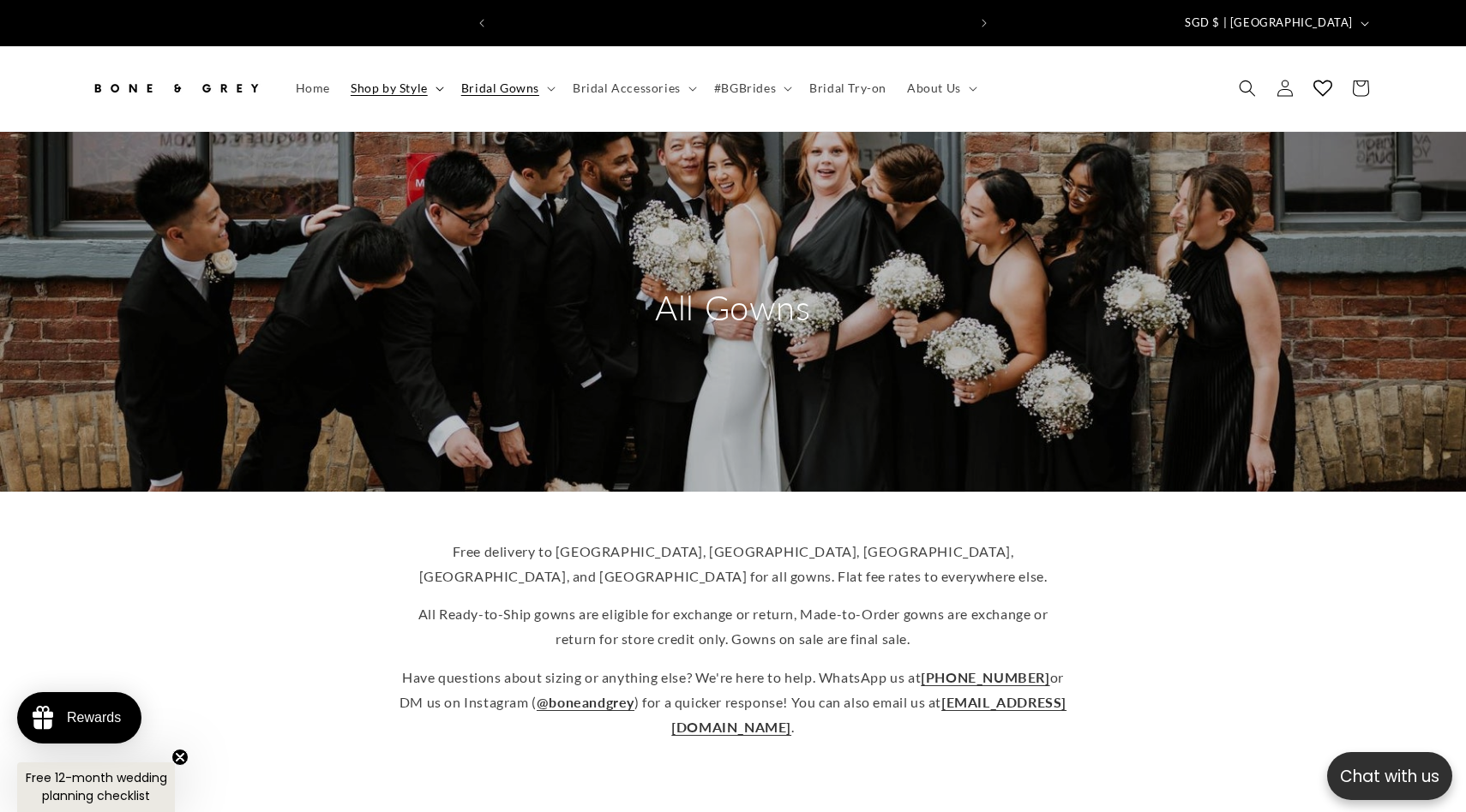
scroll to position [0, 472]
click at [406, 81] on span "Shop by Style" at bounding box center [389, 88] width 77 height 15
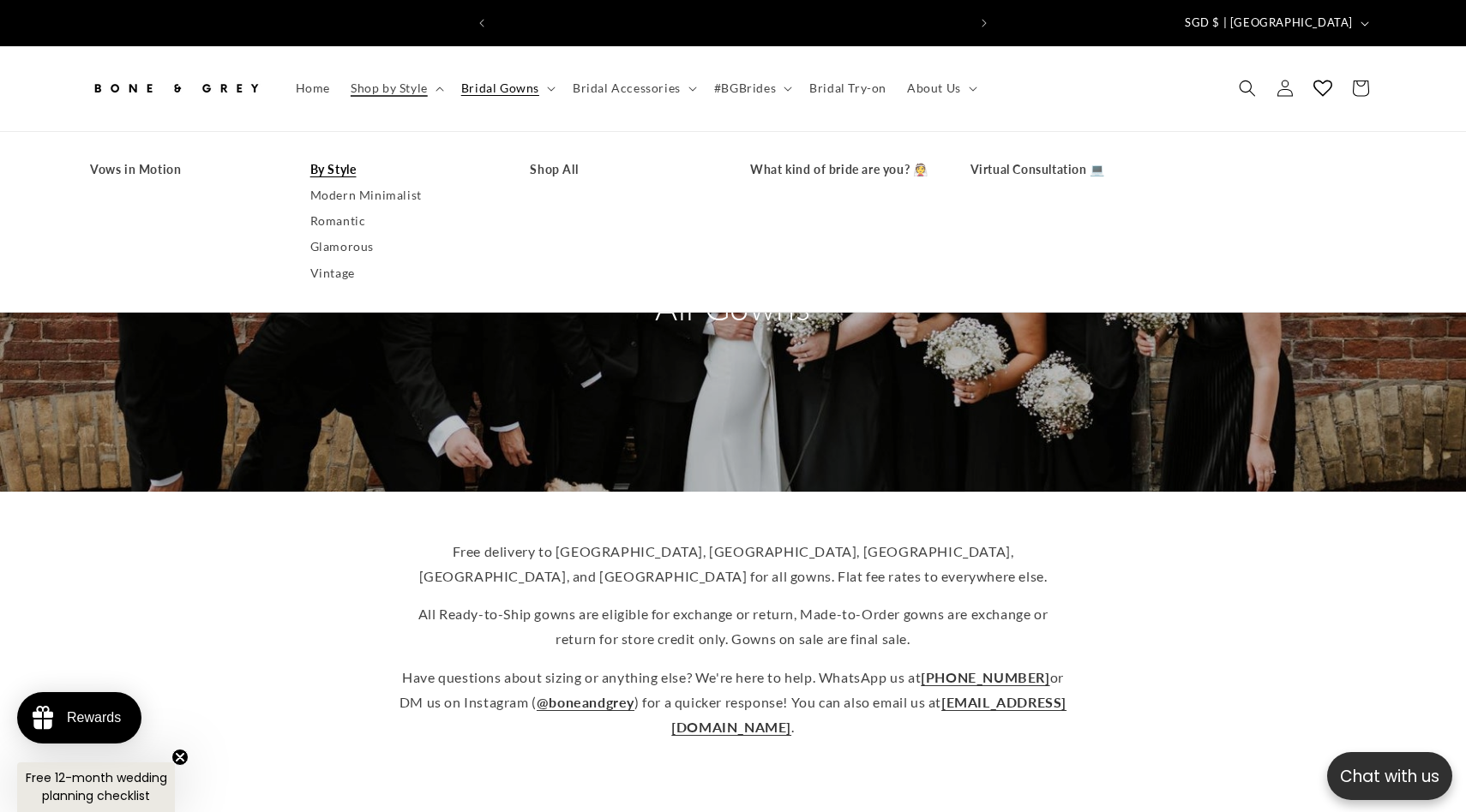
scroll to position [0, 943]
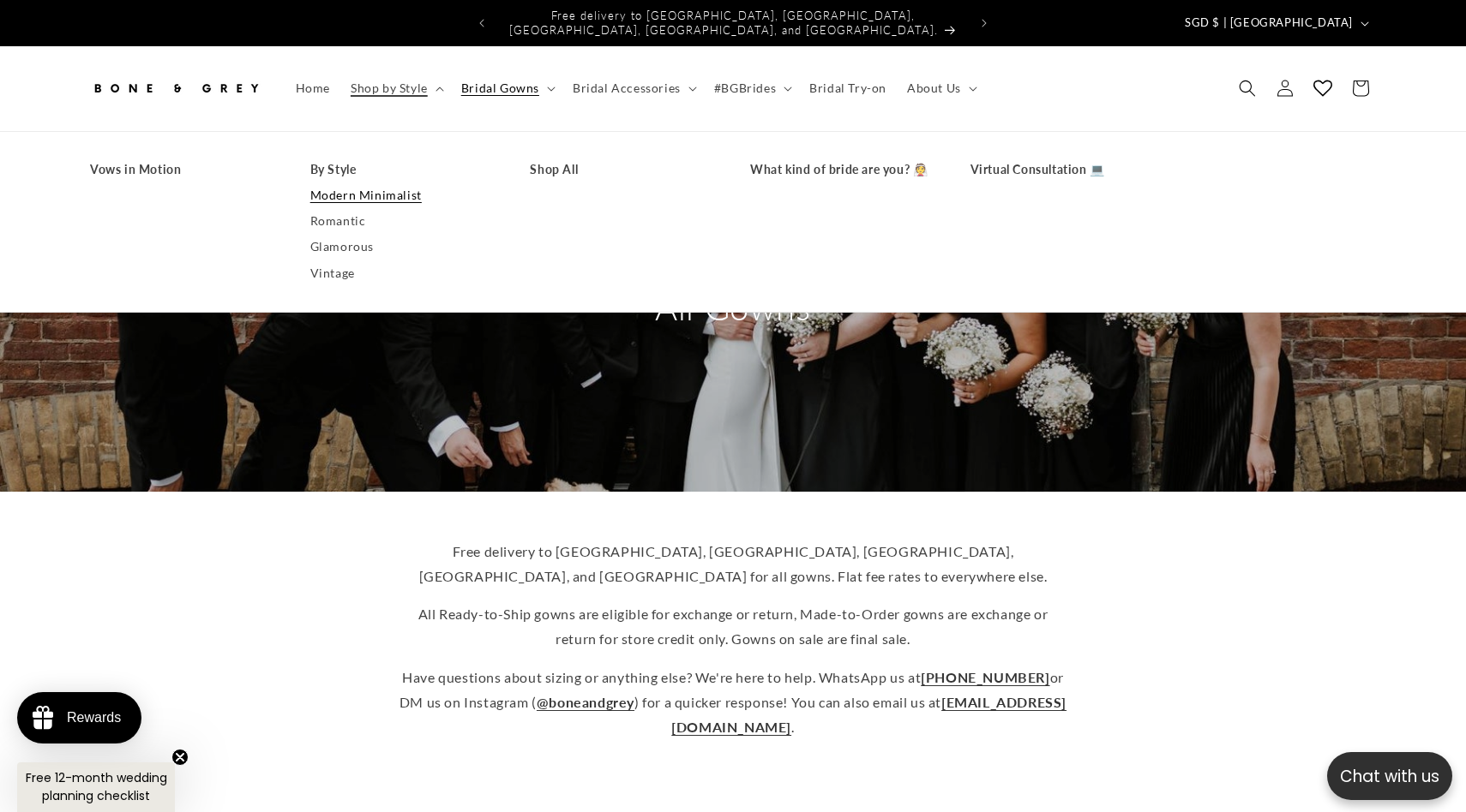
click at [378, 185] on link "Modern Minimalist" at bounding box center [403, 195] width 186 height 26
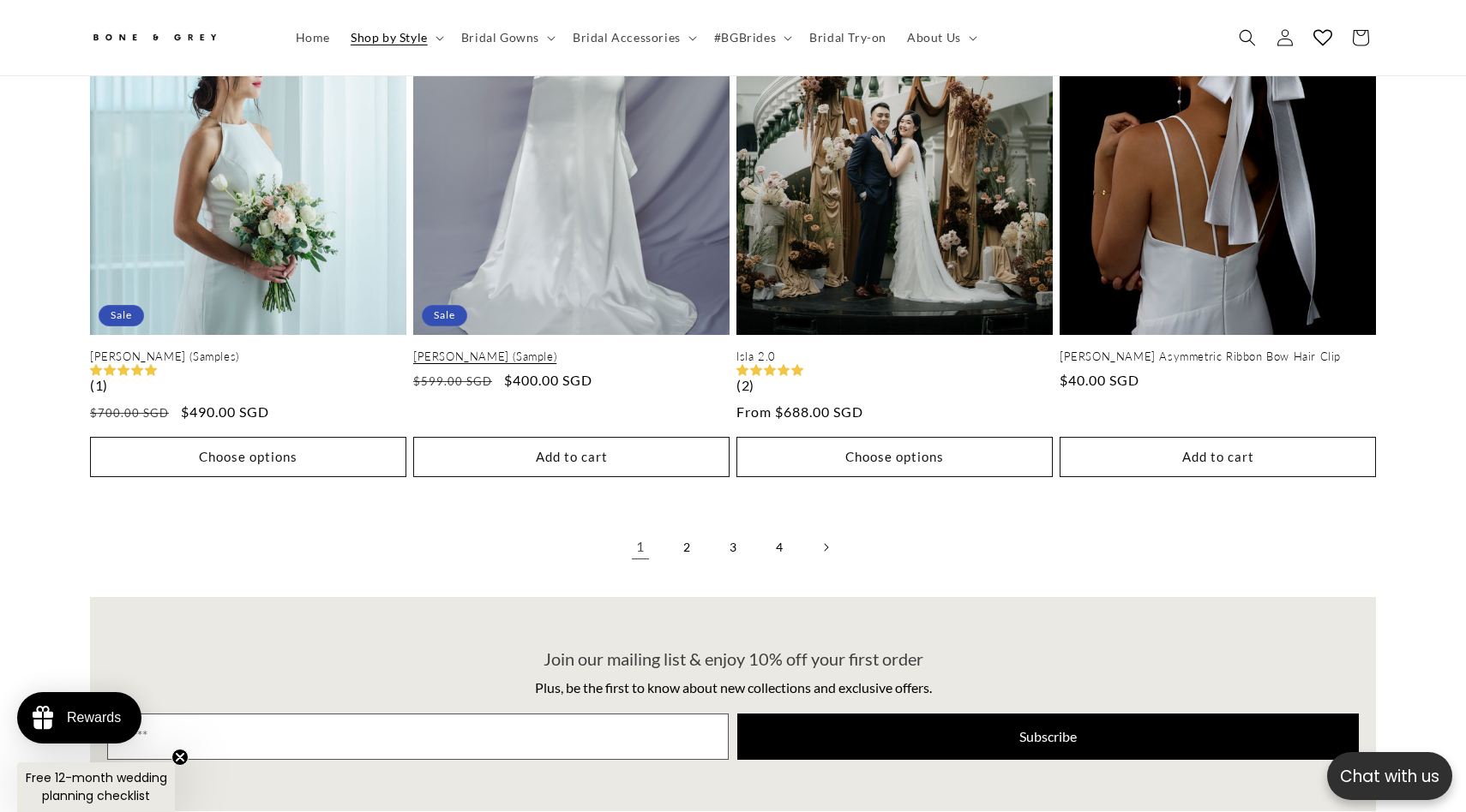
scroll to position [3851, 0]
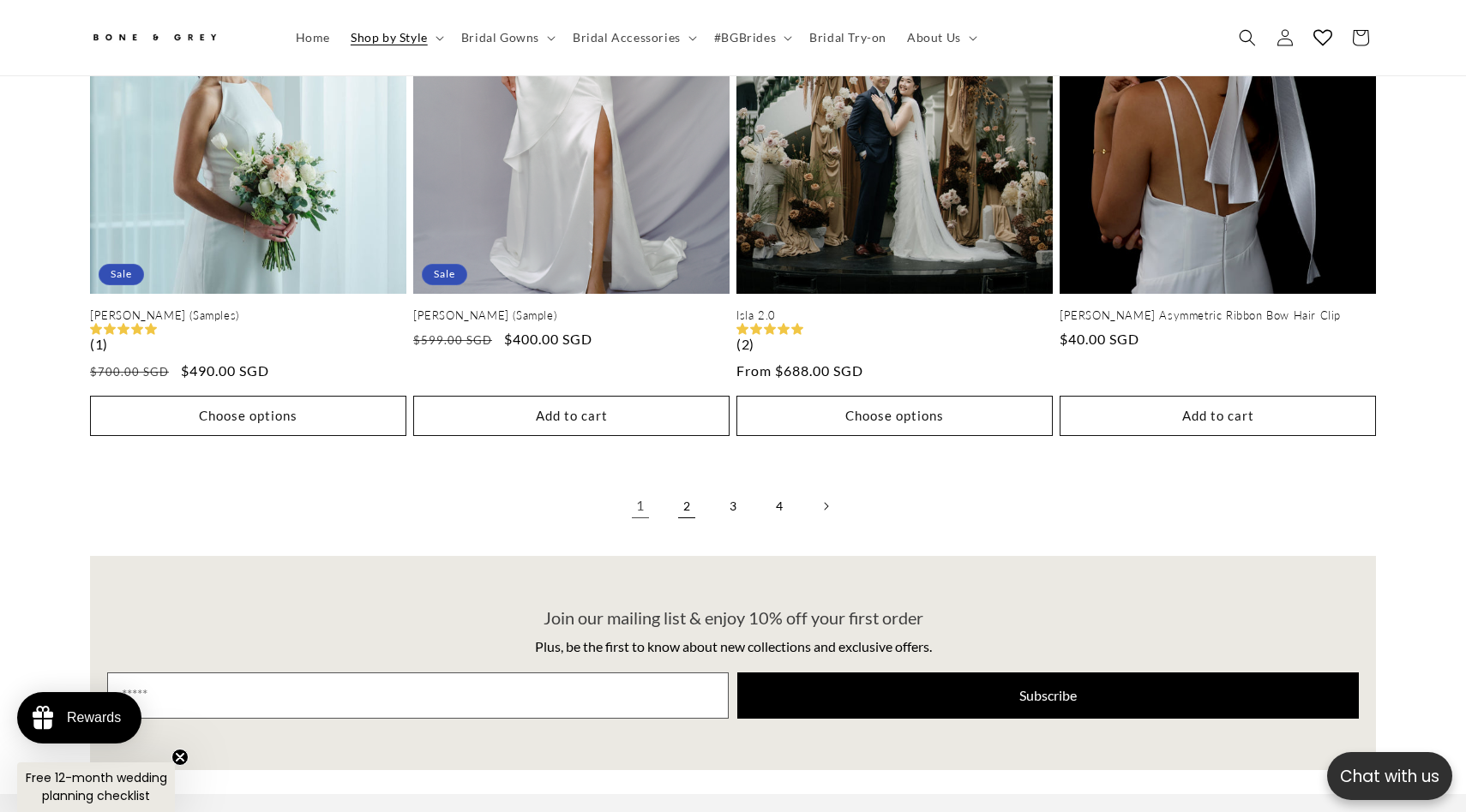
click at [683, 490] on link "2" at bounding box center [686, 507] width 38 height 38
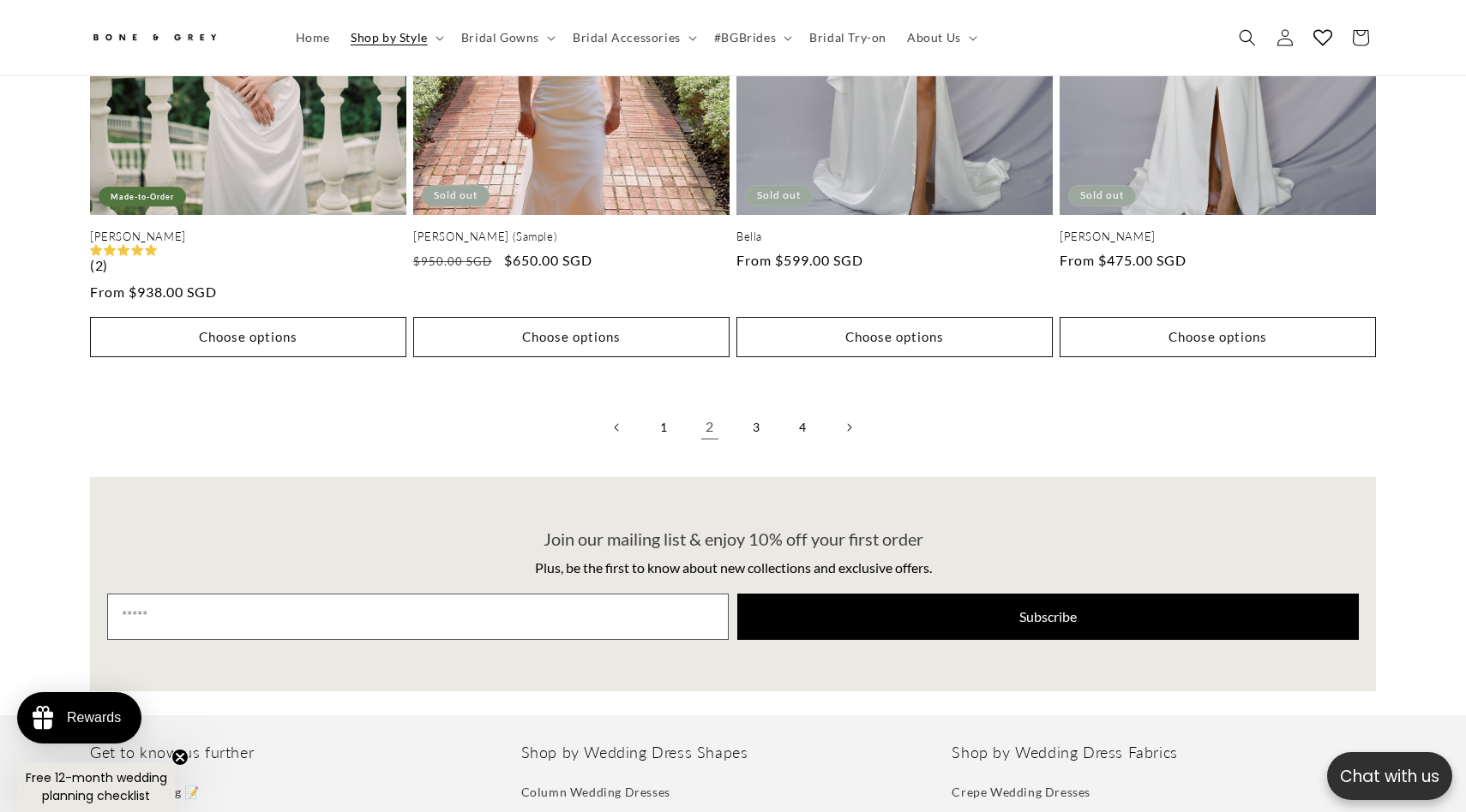
scroll to position [3943, 0]
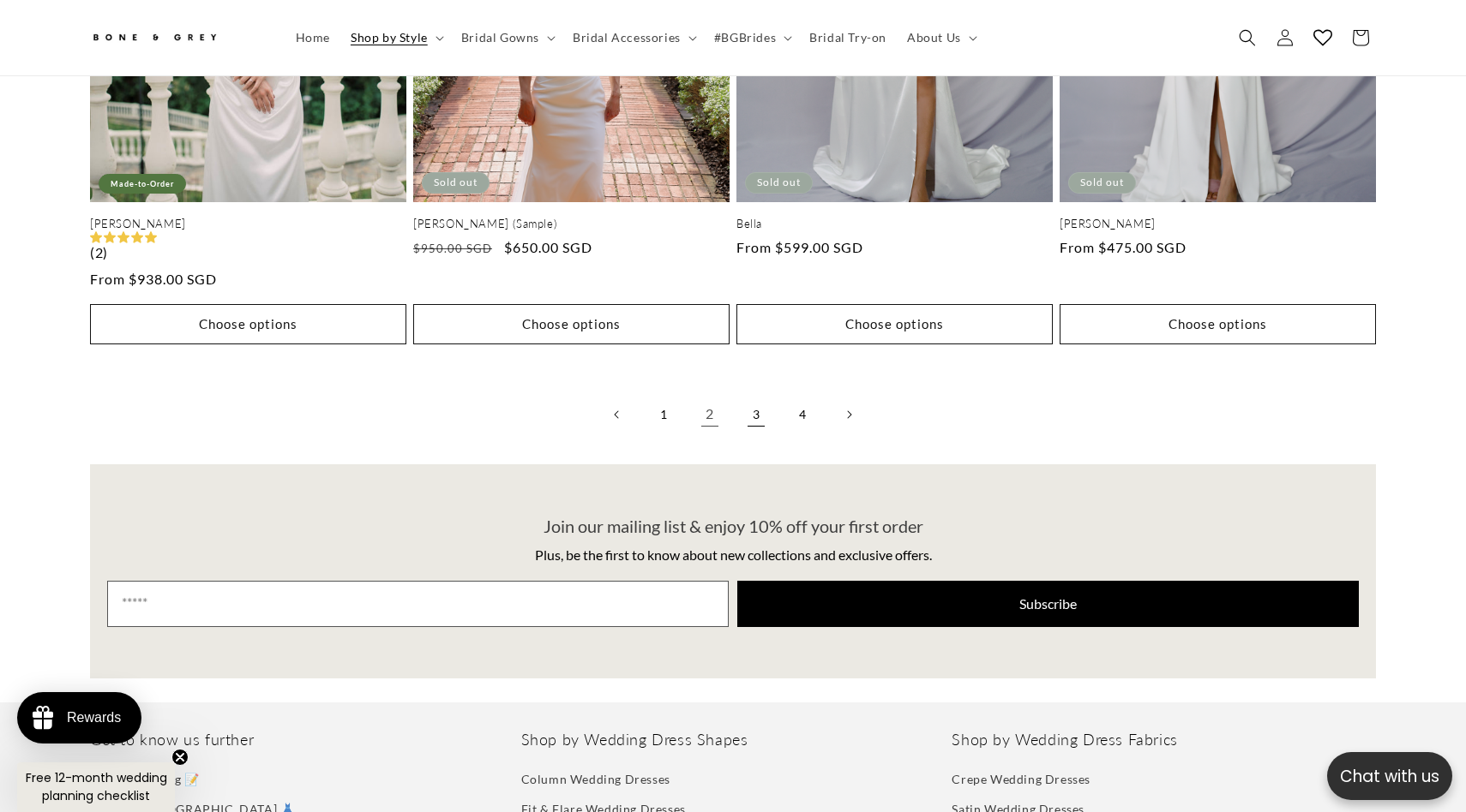
click at [761, 396] on link "3" at bounding box center [756, 415] width 38 height 38
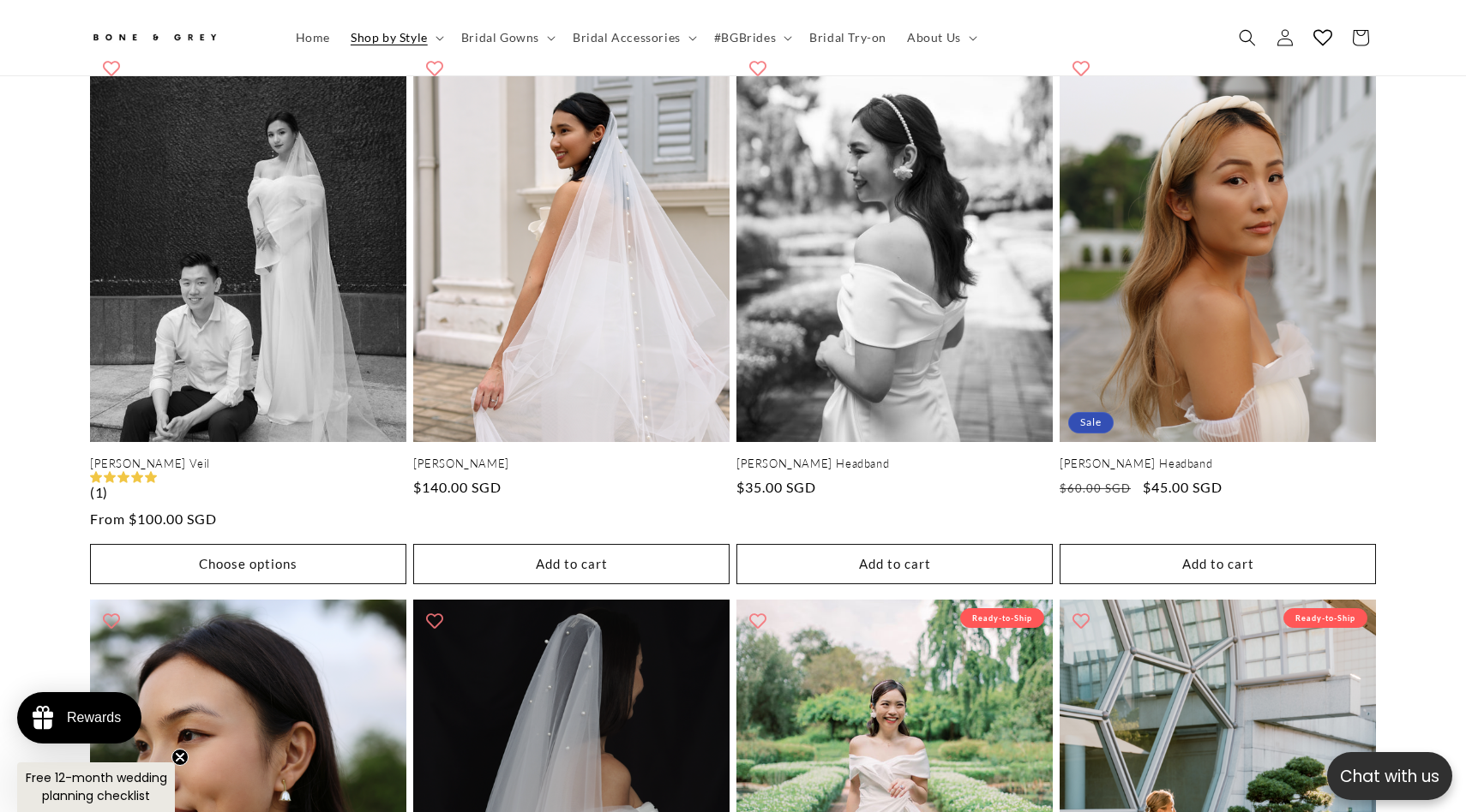
scroll to position [0, 943]
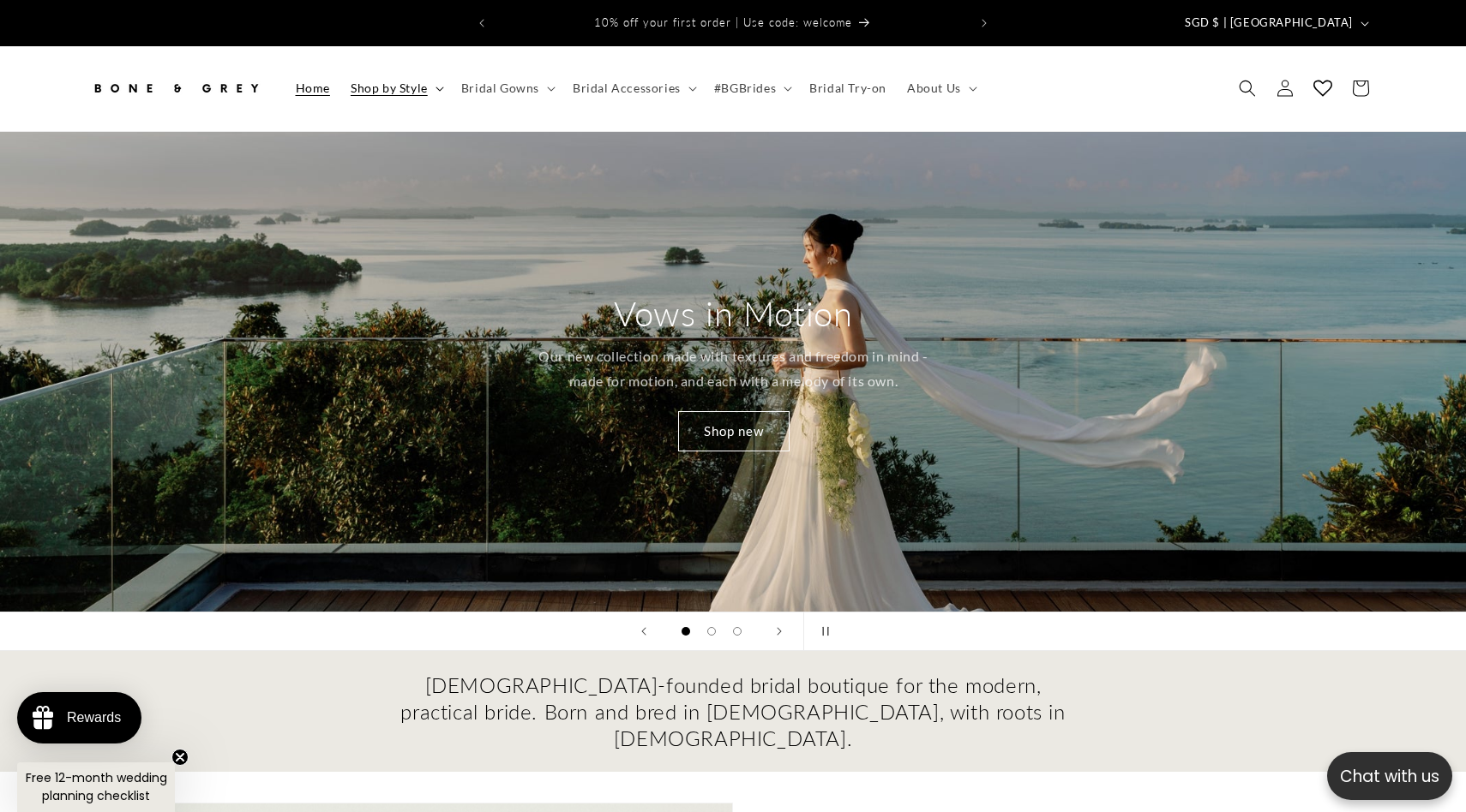
click at [406, 81] on span "Shop by Style" at bounding box center [389, 88] width 77 height 15
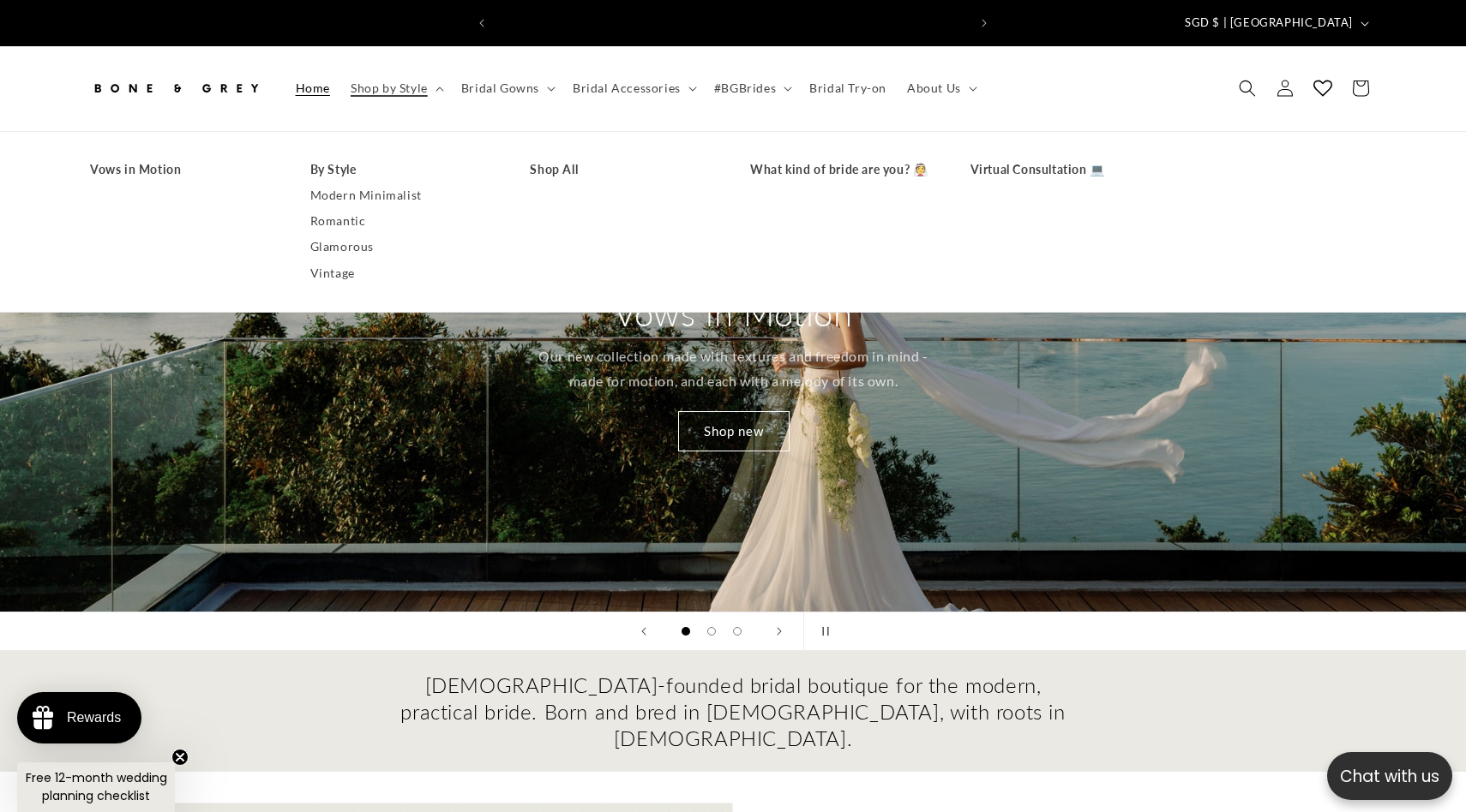
scroll to position [0, 472]
click at [361, 183] on link "Modern Minimalist" at bounding box center [403, 195] width 186 height 26
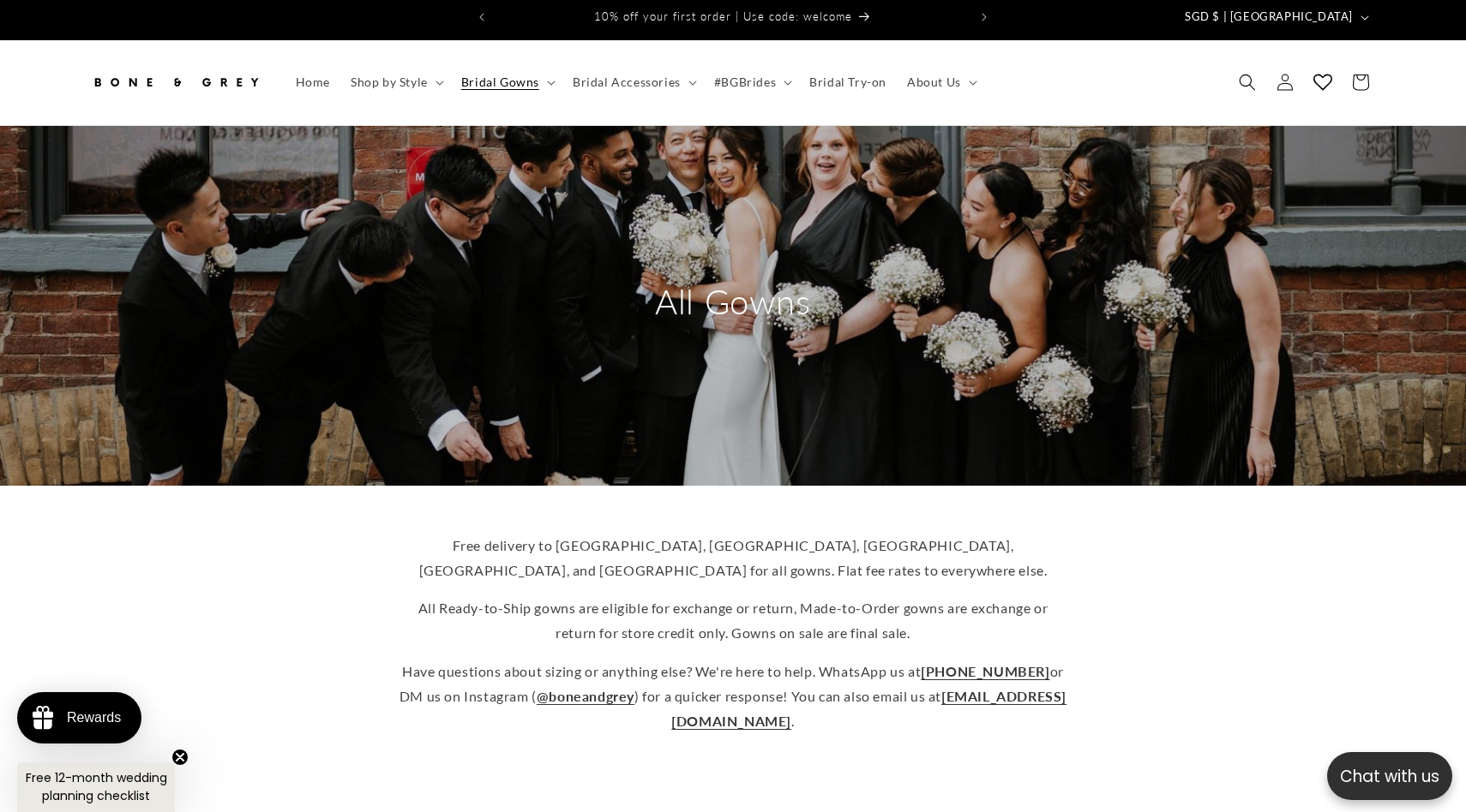
scroll to position [7, 0]
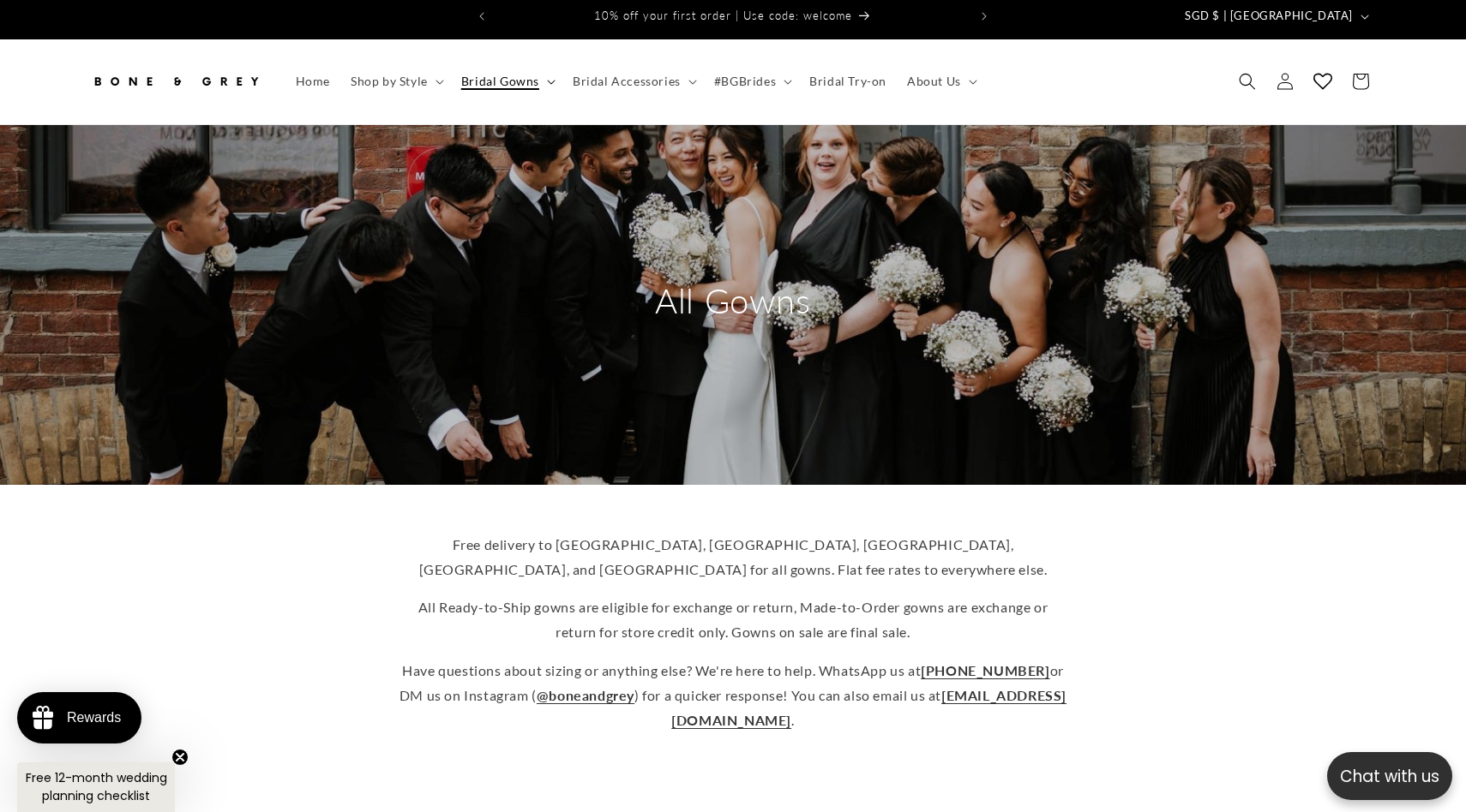
click at [541, 67] on summary "Bridal Gowns" at bounding box center [507, 81] width 112 height 36
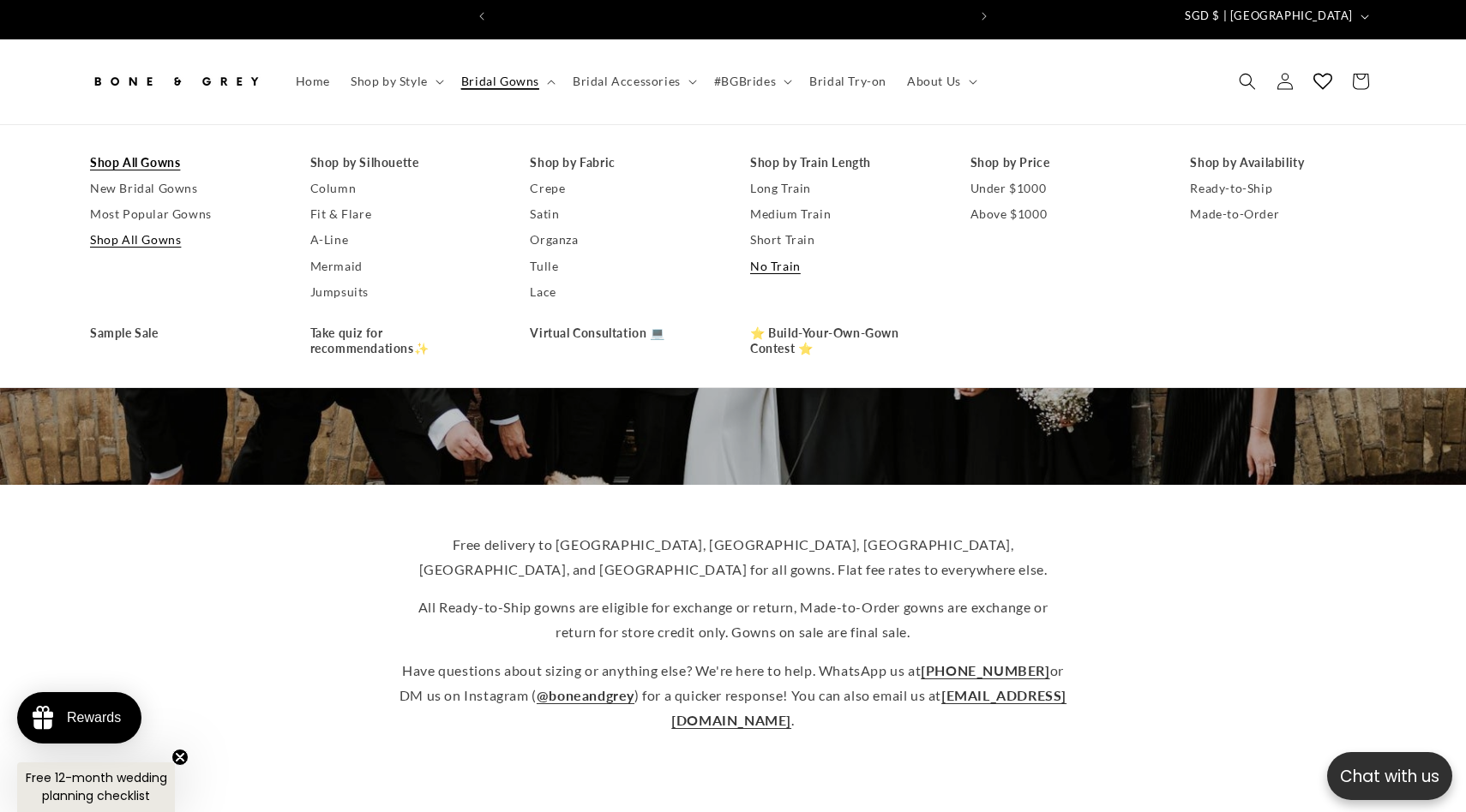
scroll to position [0, 0]
click at [776, 254] on link "No Train" at bounding box center [842, 267] width 186 height 26
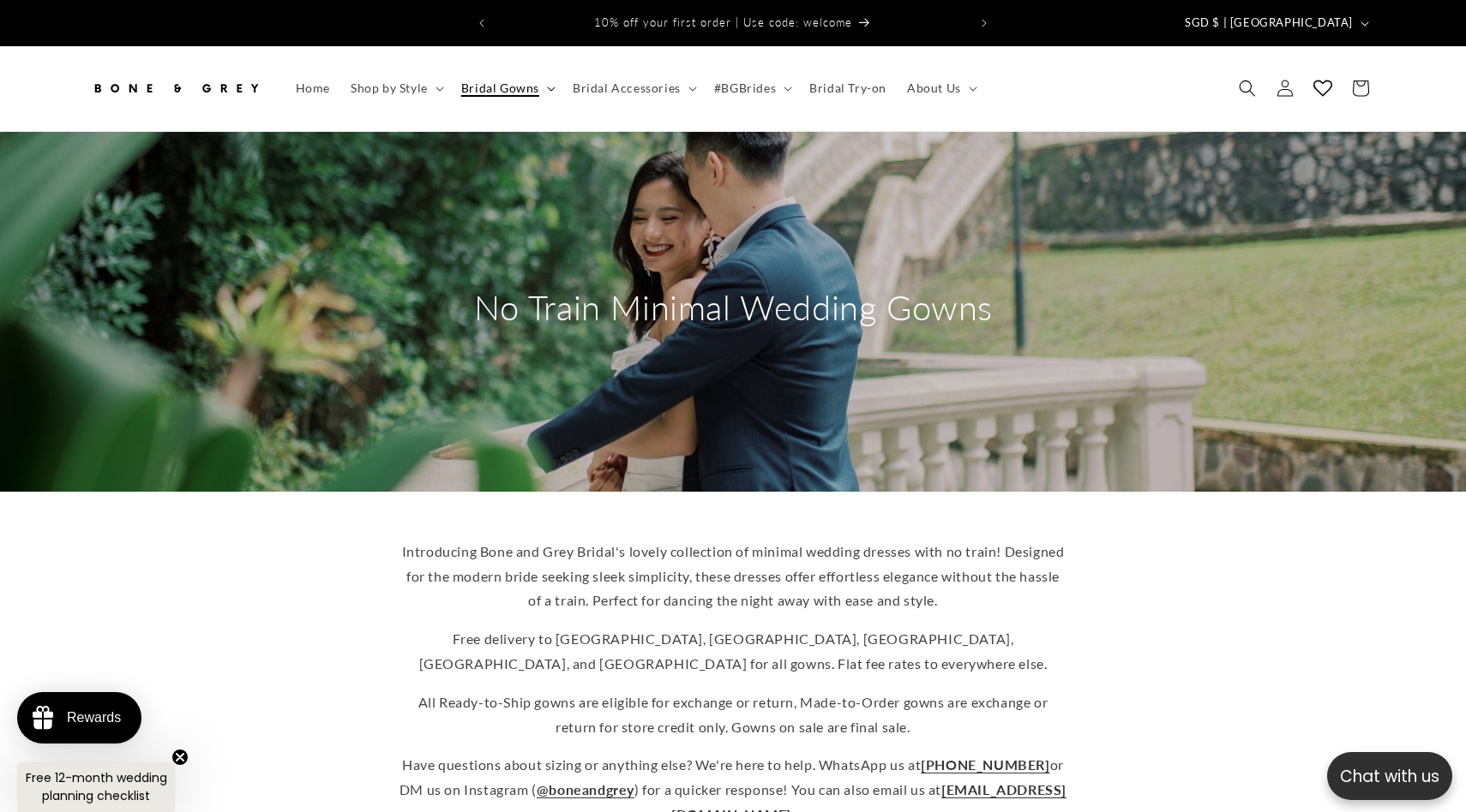
click at [510, 70] on summary "Bridal Gowns" at bounding box center [507, 88] width 112 height 36
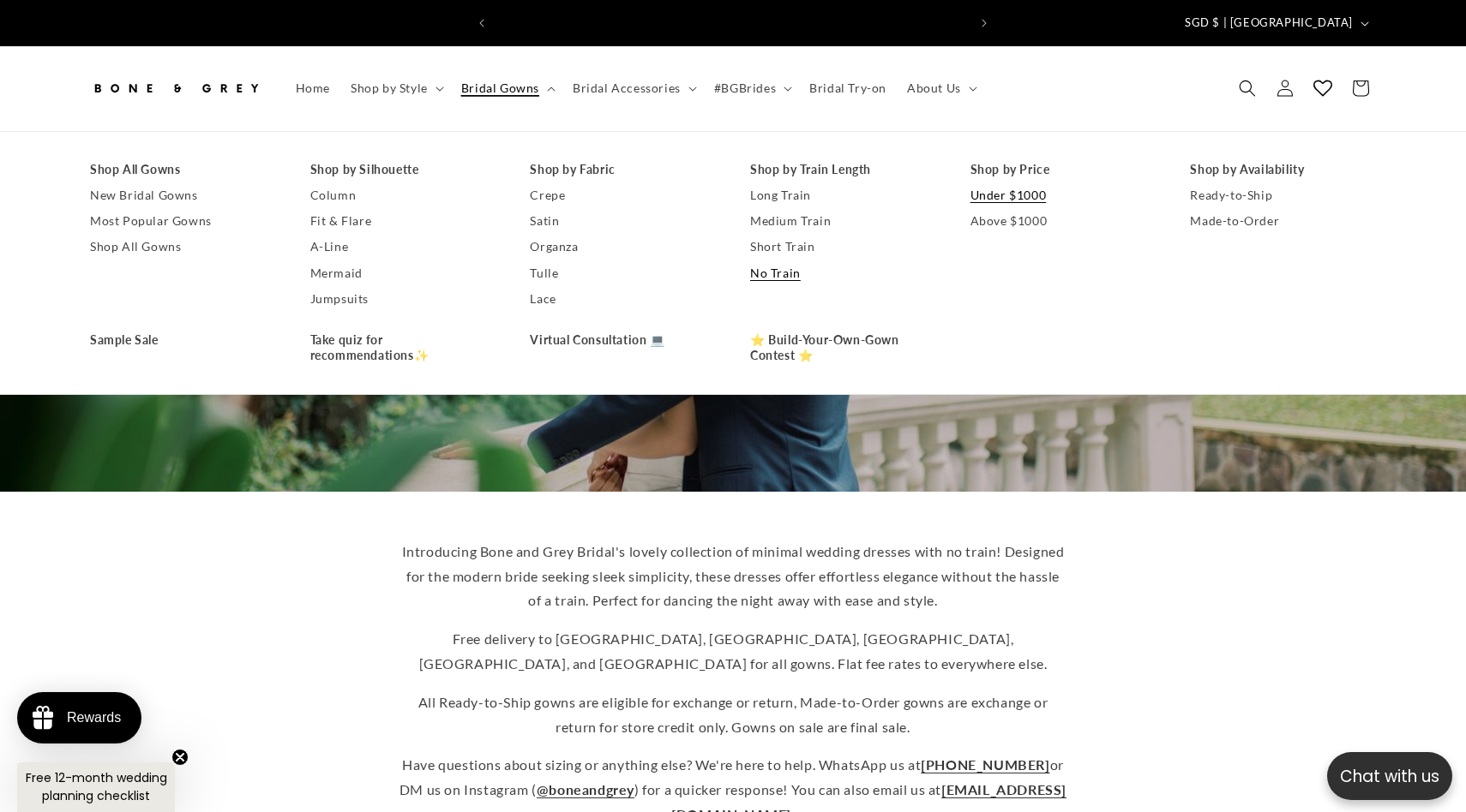
click at [1016, 183] on link "Under $1000" at bounding box center [1063, 195] width 186 height 26
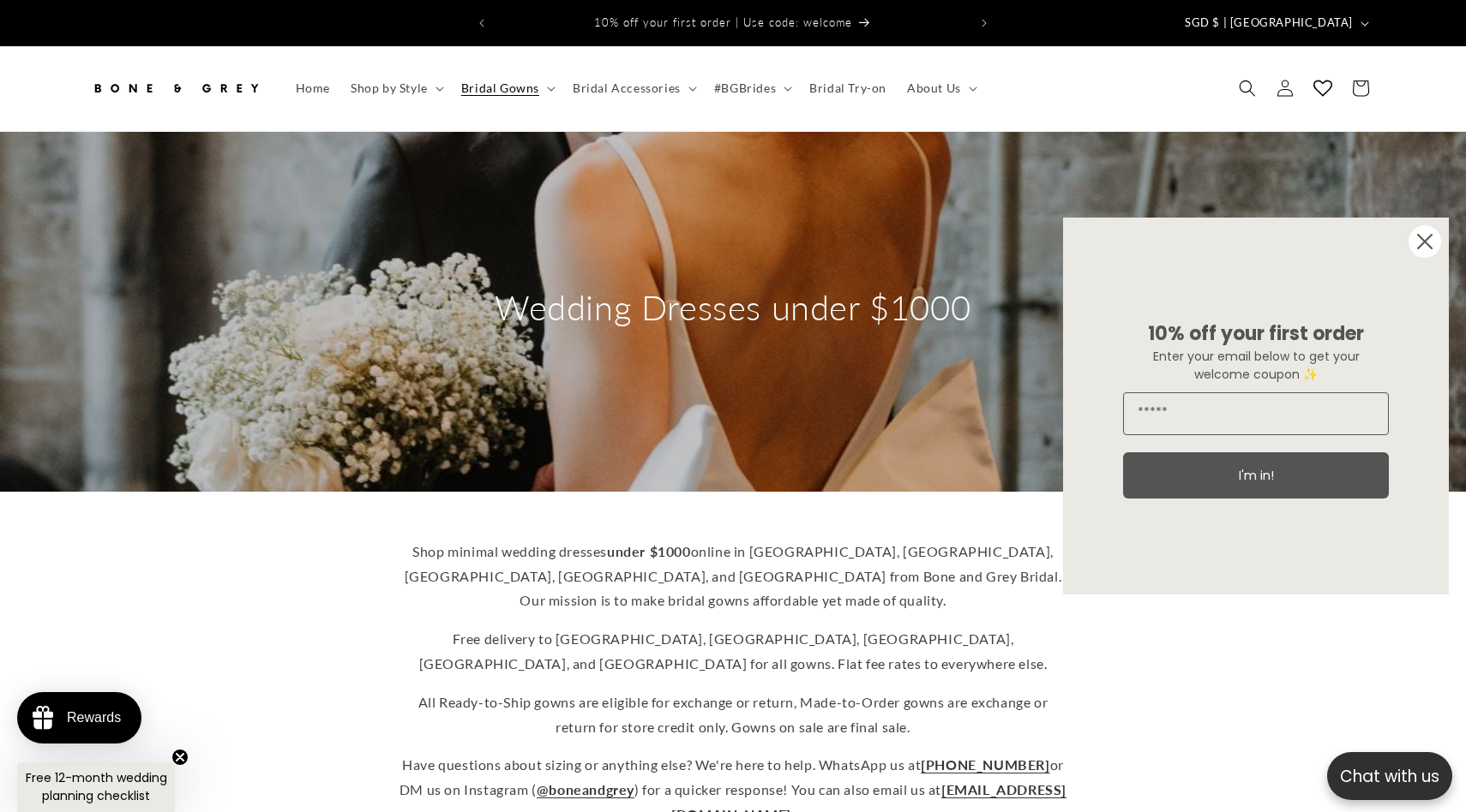
click at [1418, 238] on circle "Close dialog" at bounding box center [1425, 242] width 33 height 33
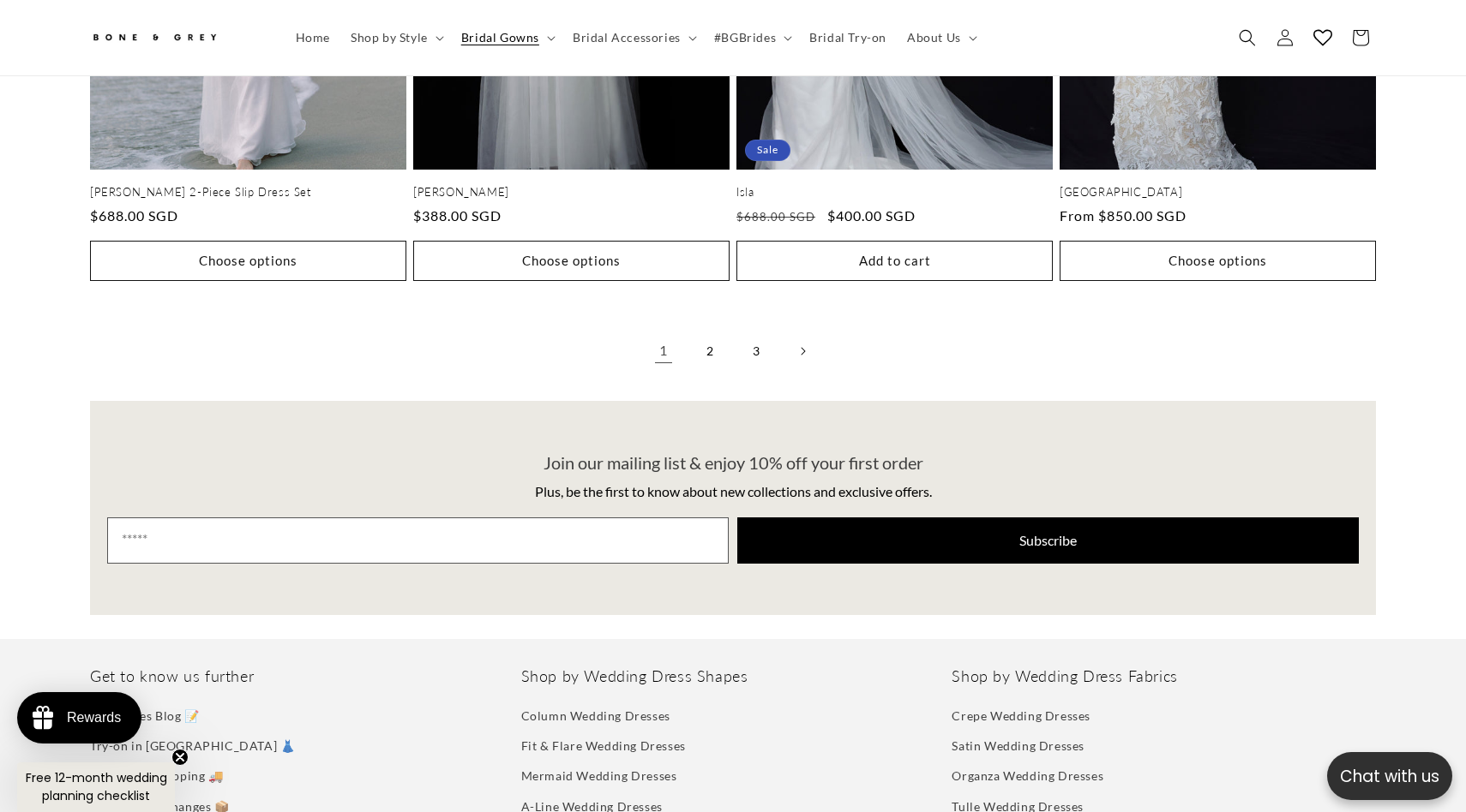
scroll to position [3952, 0]
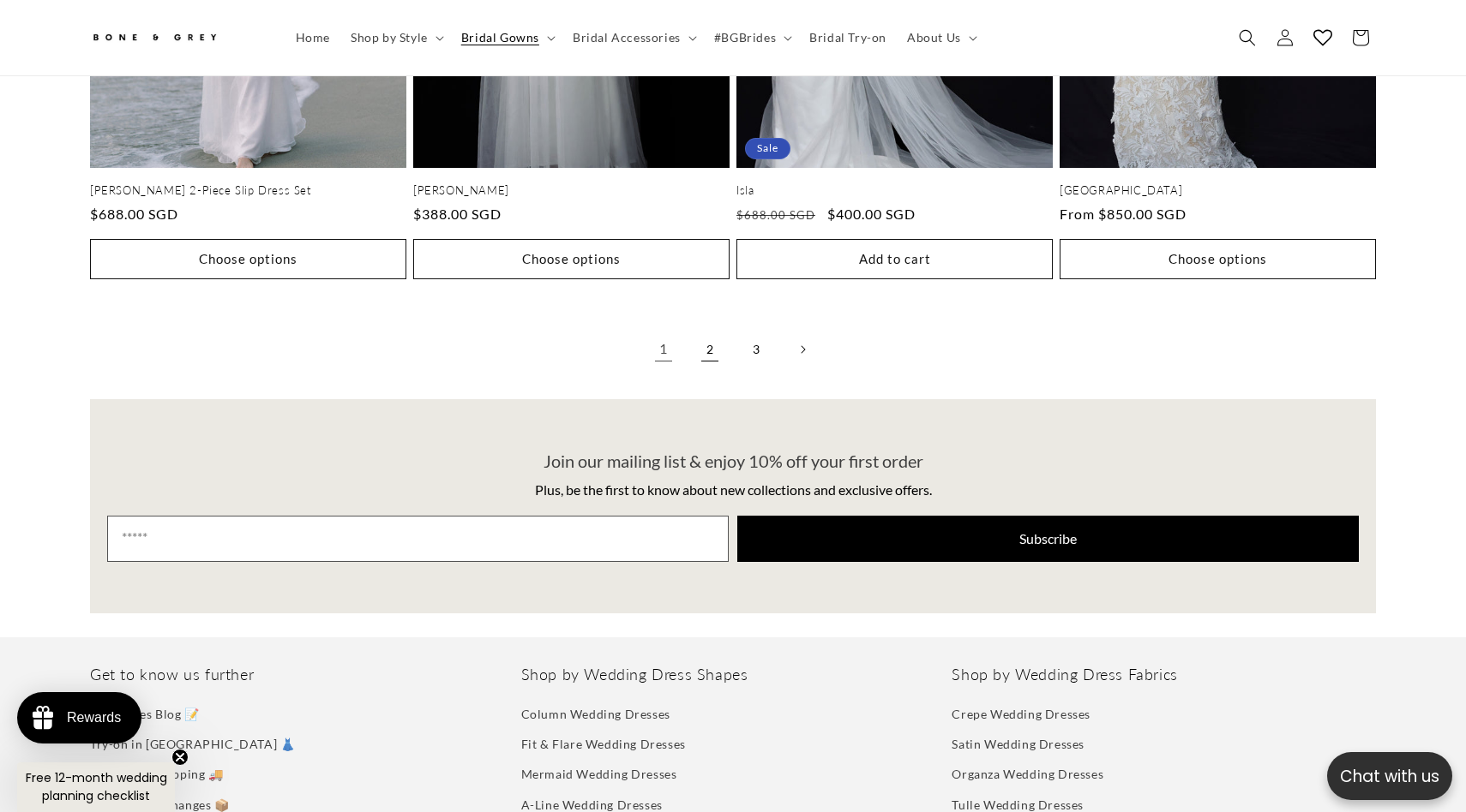
click at [697, 331] on link "2" at bounding box center [709, 350] width 38 height 38
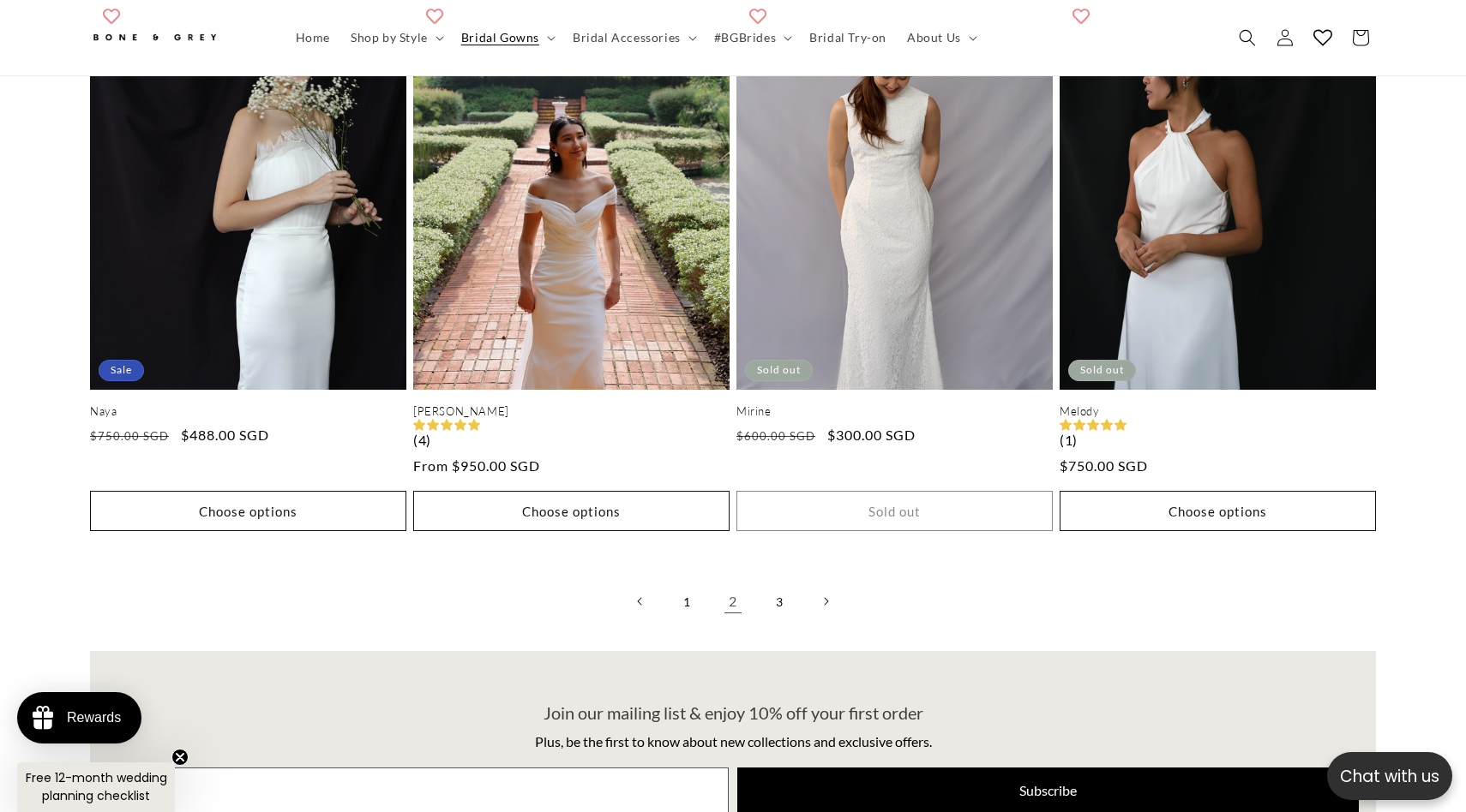
scroll to position [3728, 0]
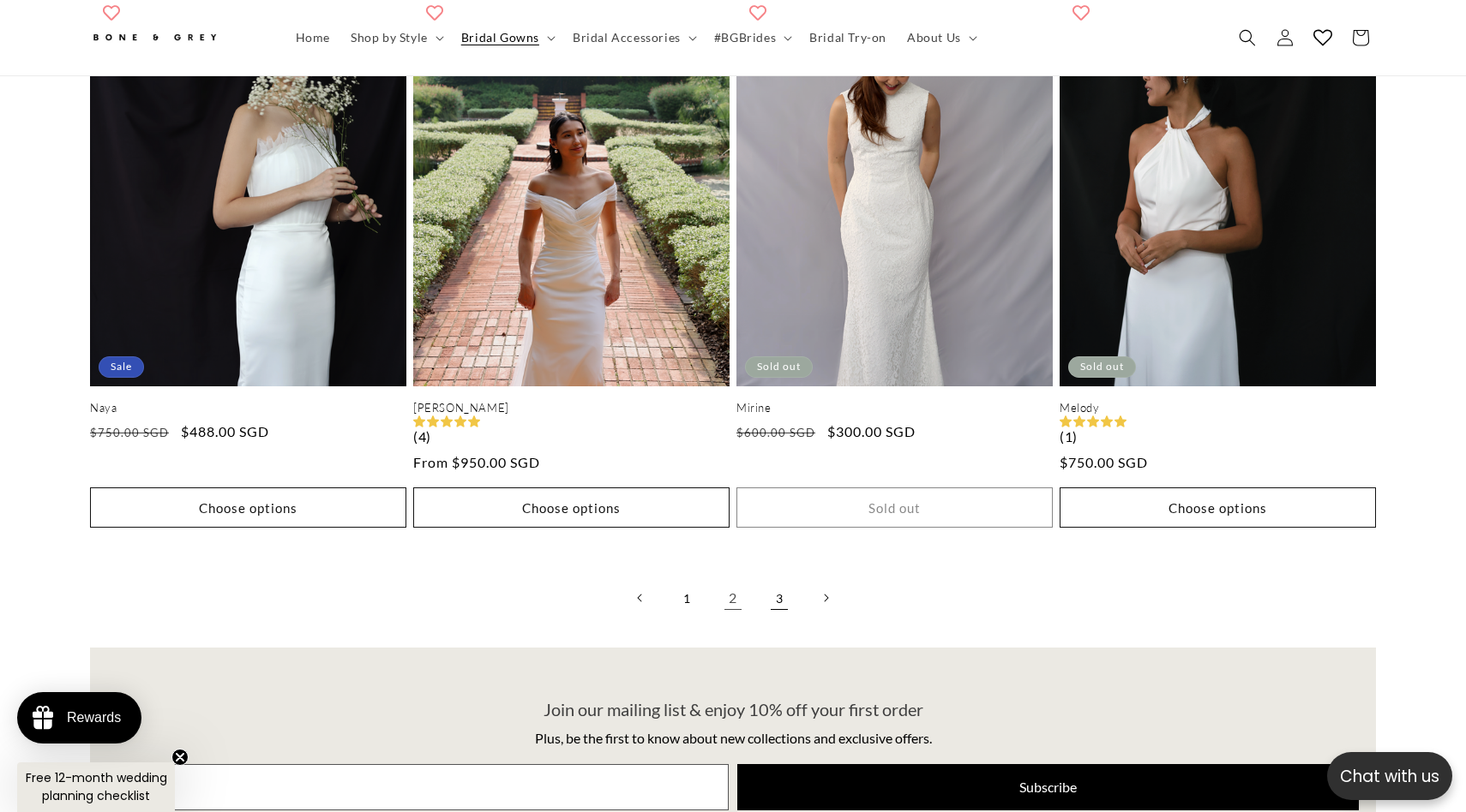
click at [780, 579] on link "3" at bounding box center [779, 598] width 38 height 38
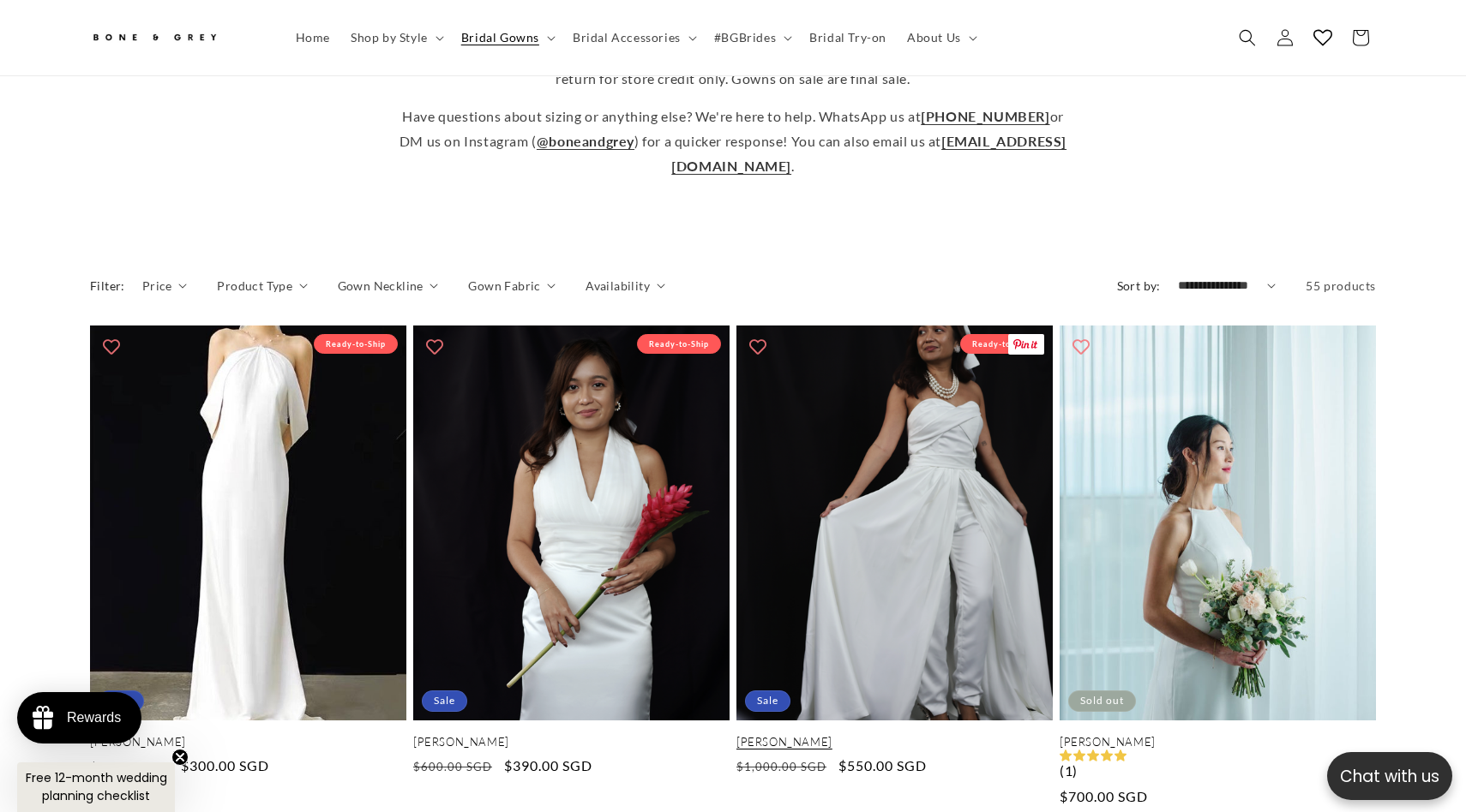
scroll to position [641, 0]
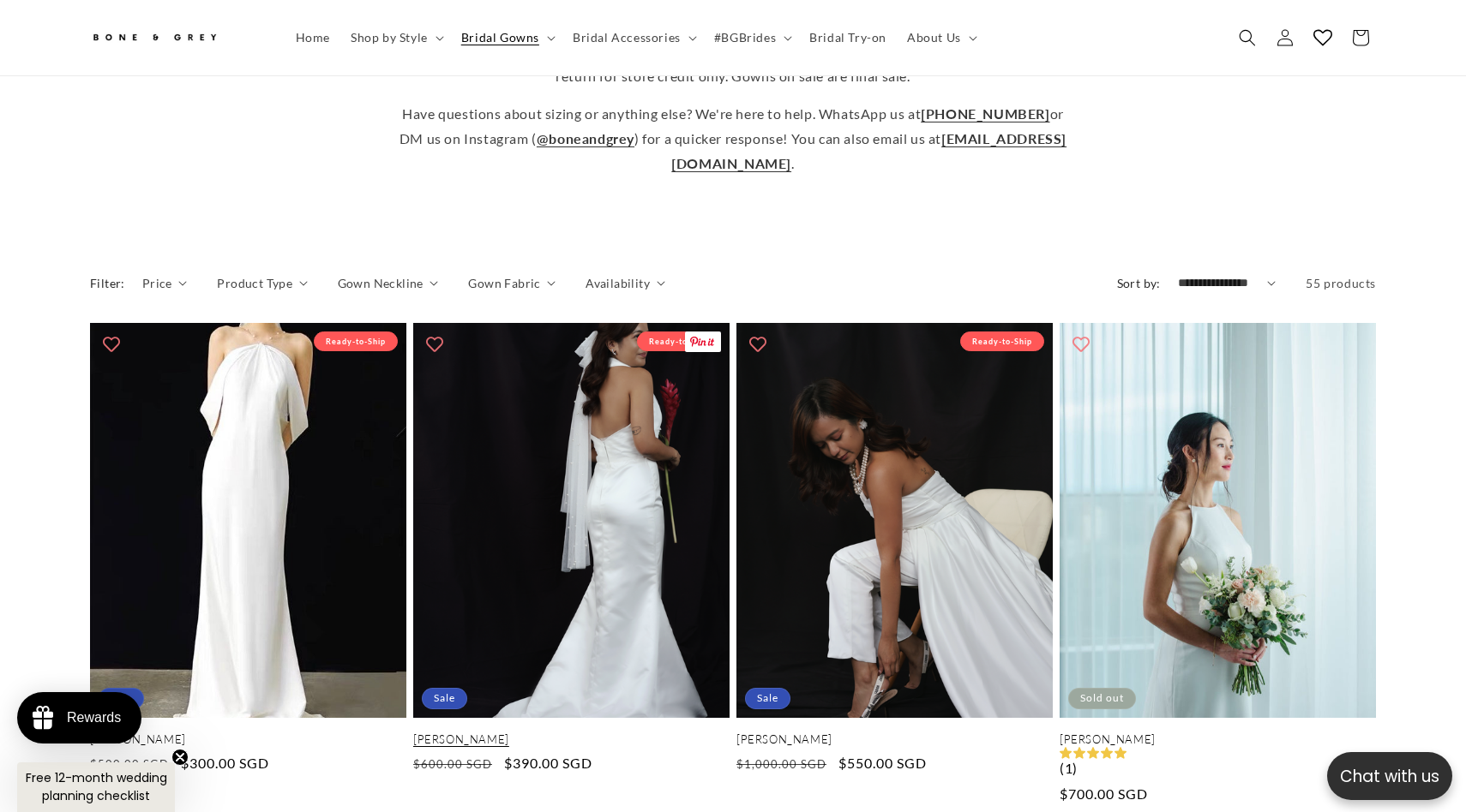
click at [614, 732] on link "[PERSON_NAME]" at bounding box center [571, 739] width 317 height 15
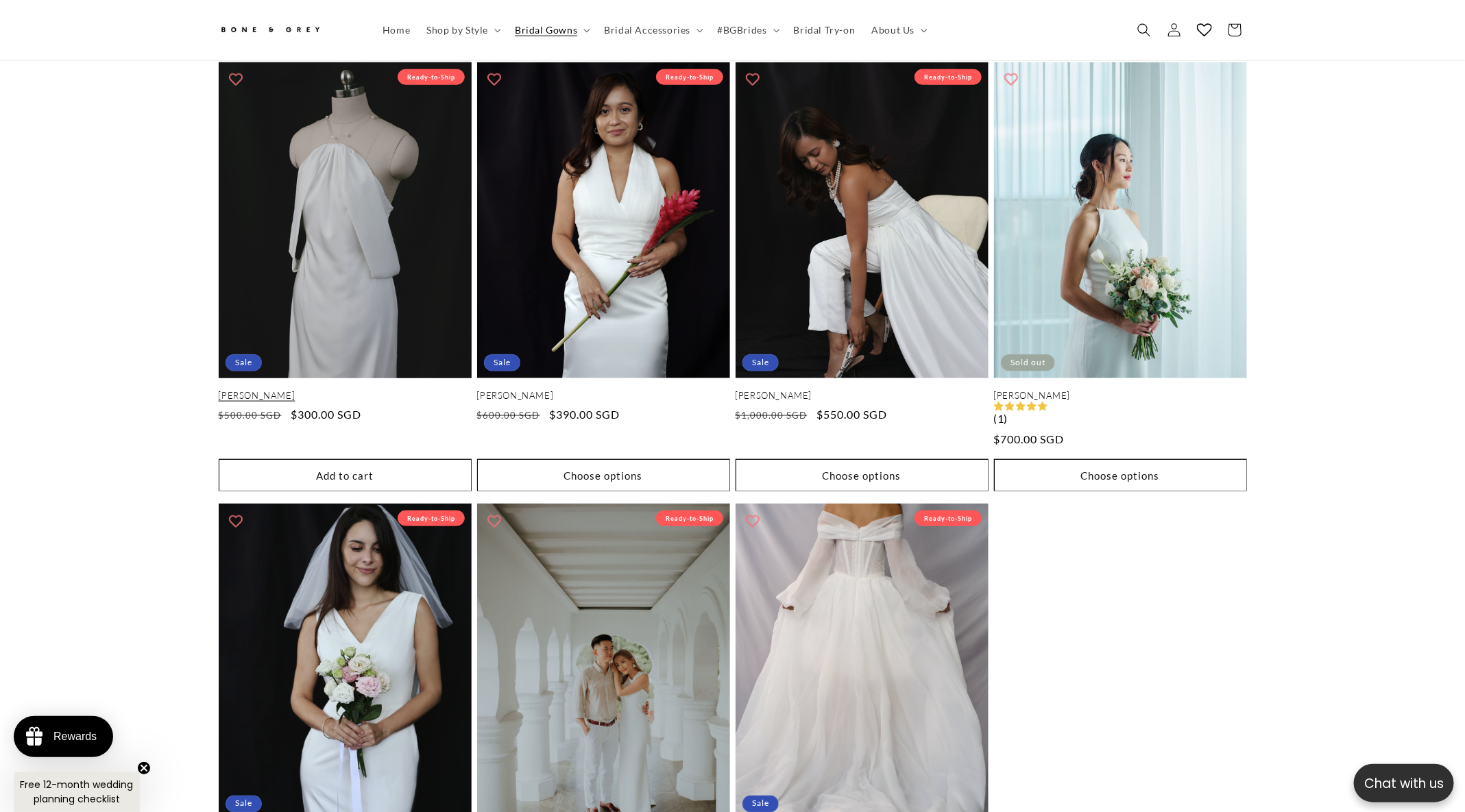
scroll to position [0, 754]
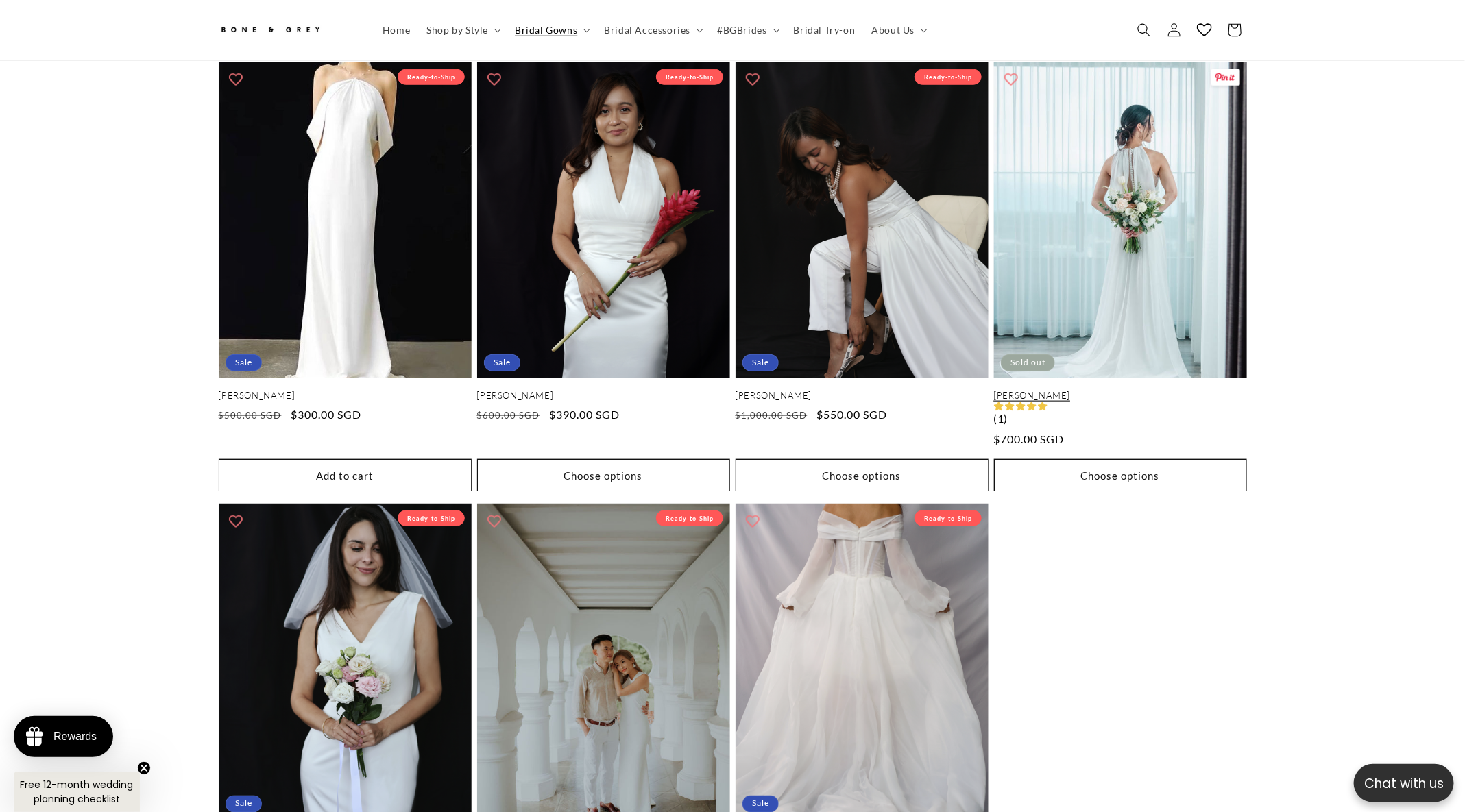
click at [1163, 390] on link "Elise" at bounding box center [1121, 396] width 253 height 12
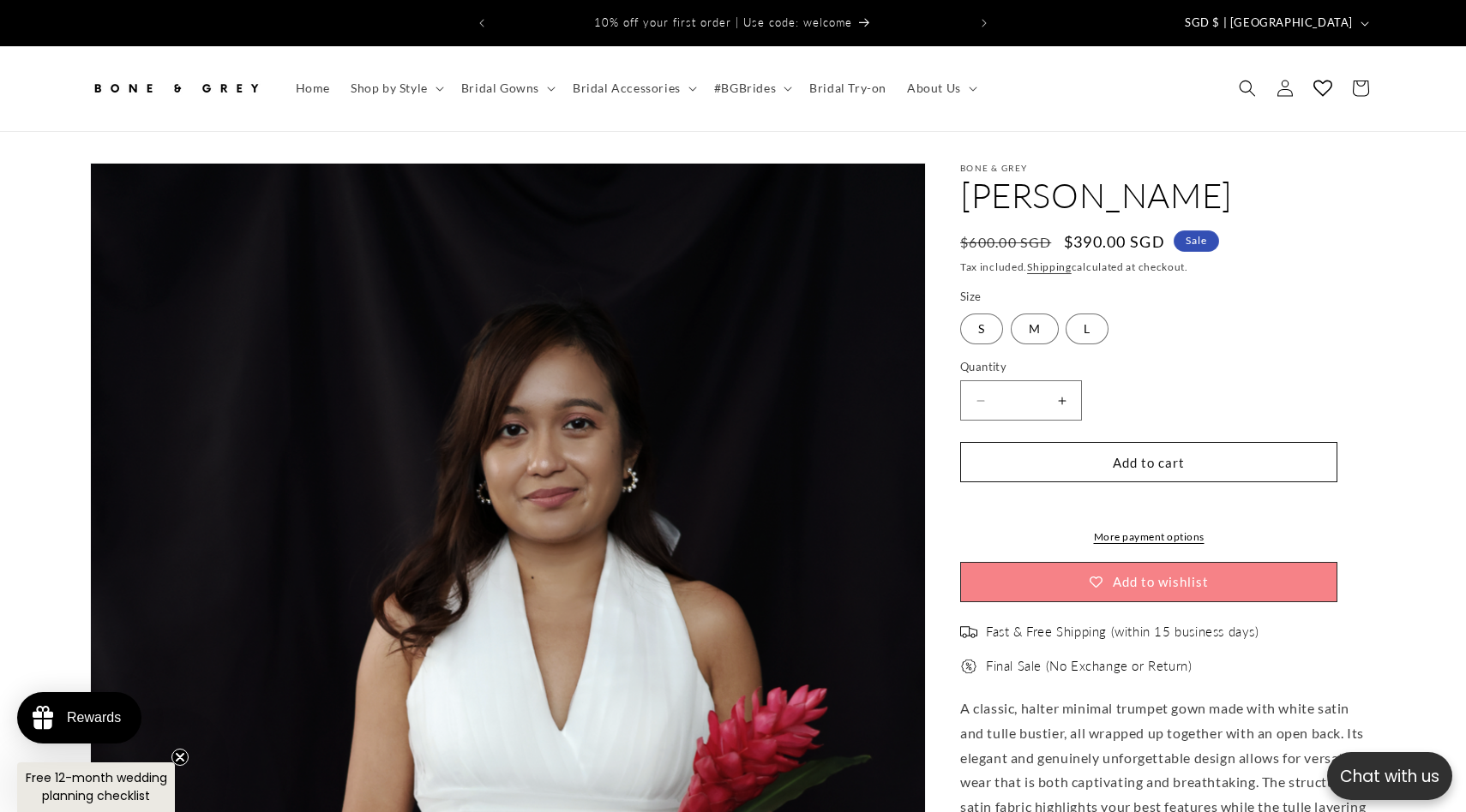
select select "**********"
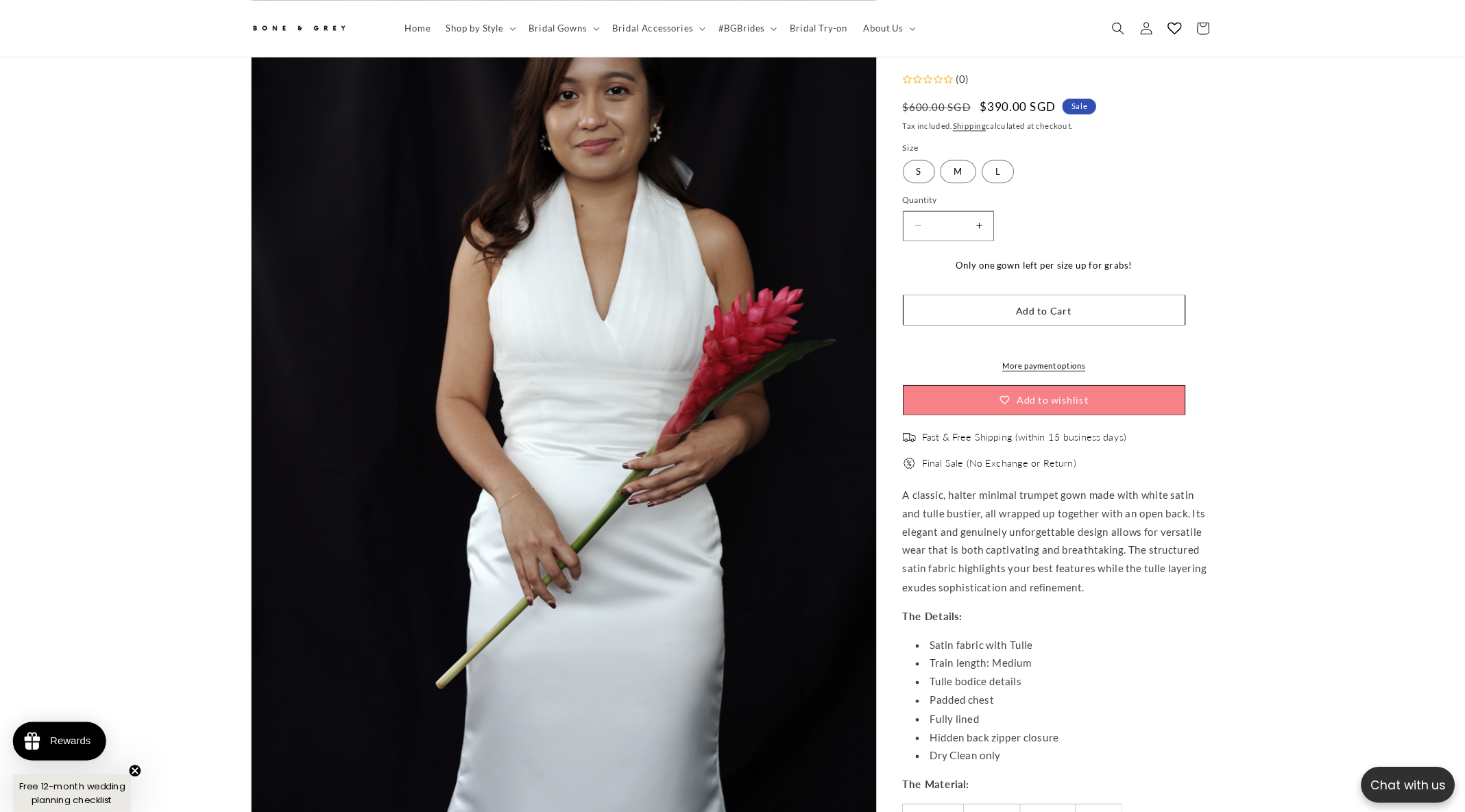
scroll to position [0, 754]
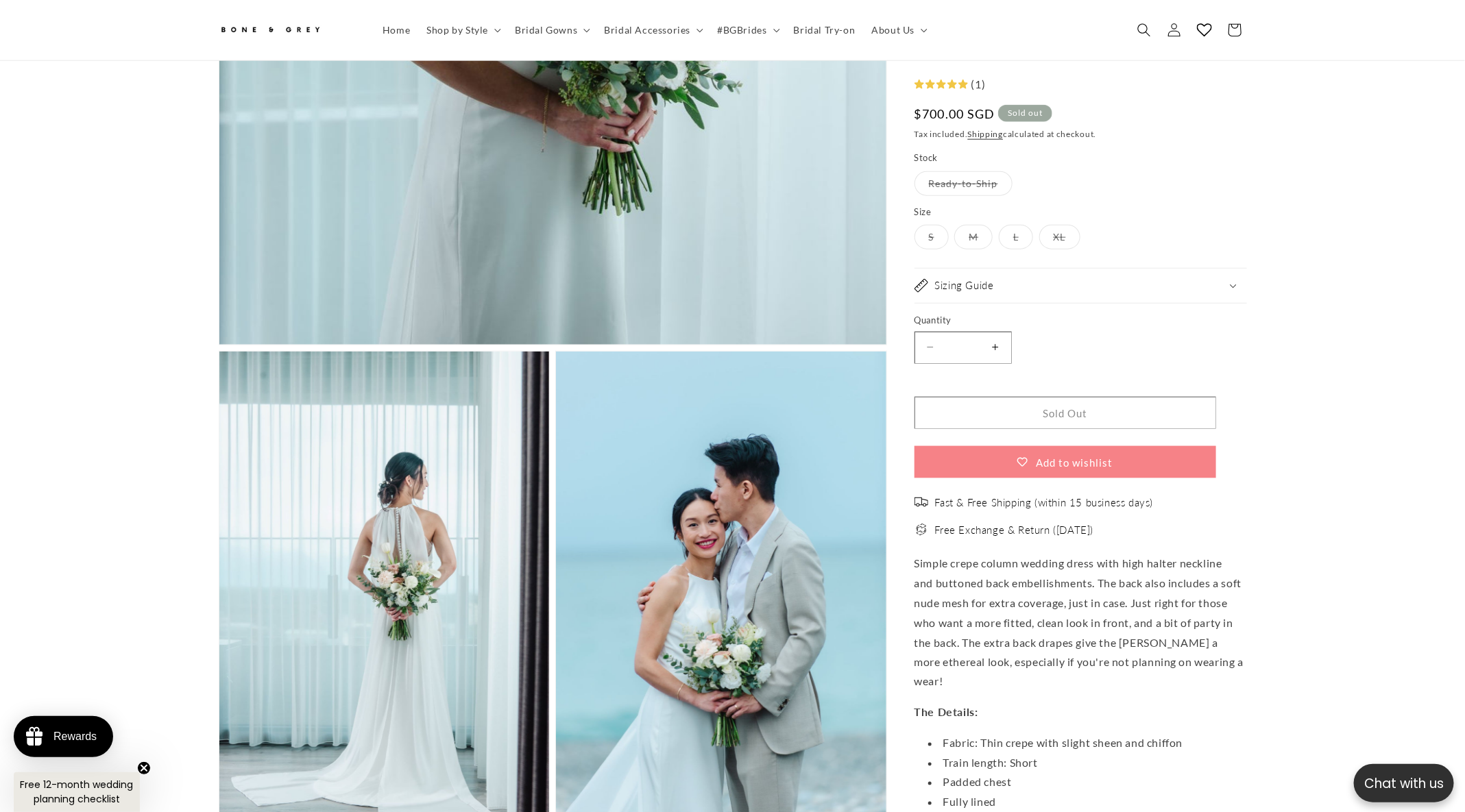
scroll to position [0, 754]
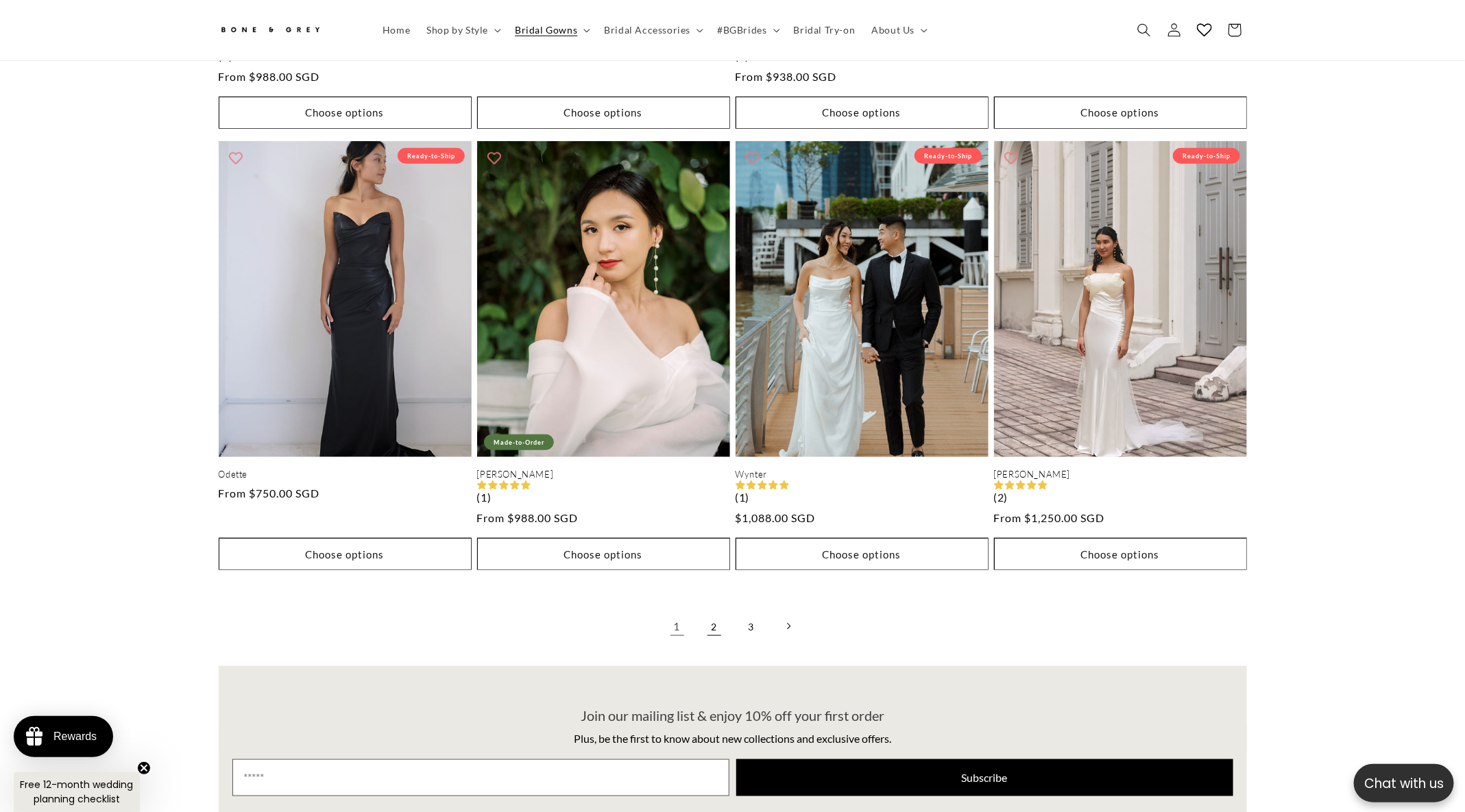
scroll to position [0, 754]
click at [723, 611] on link "2" at bounding box center [714, 626] width 30 height 30
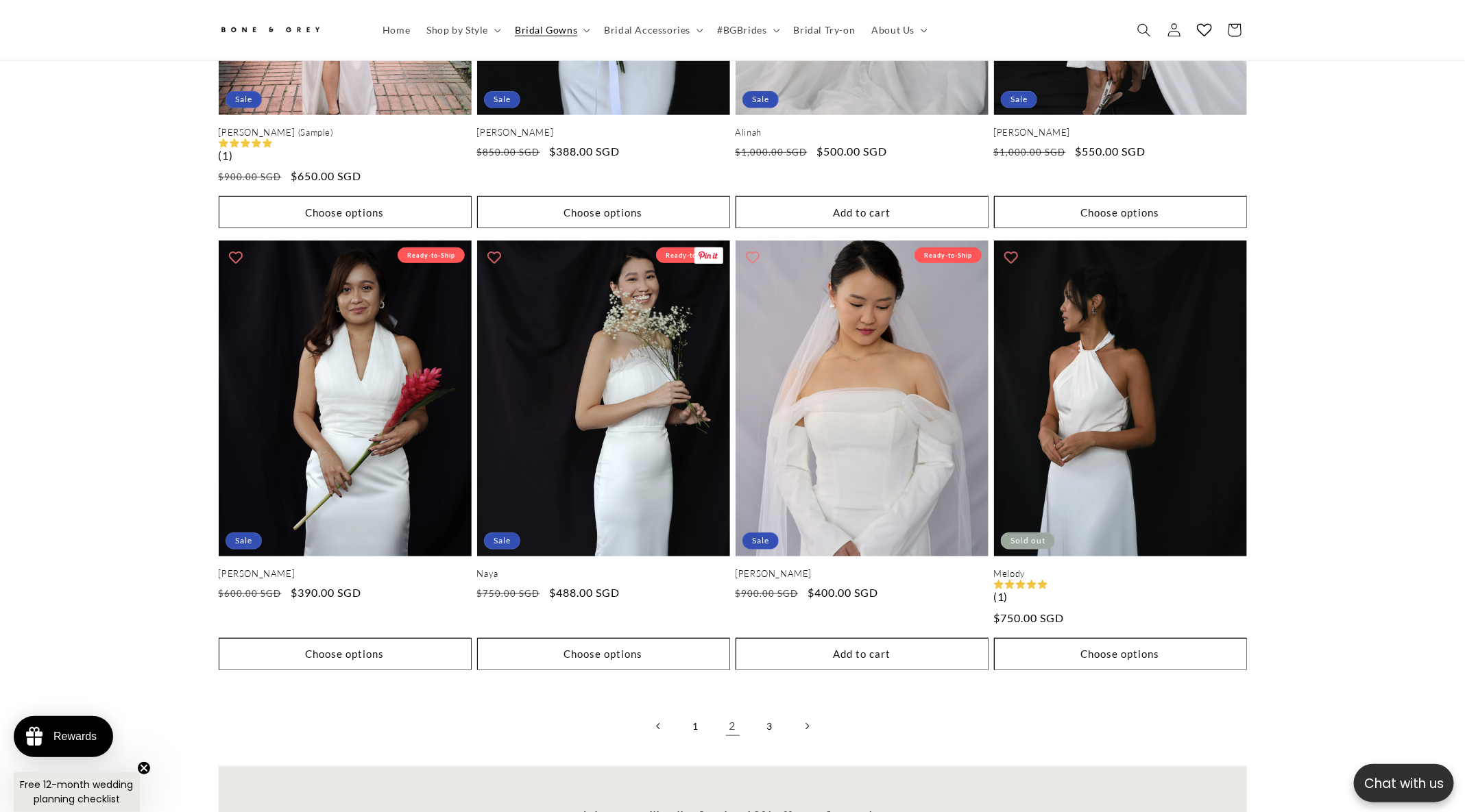
scroll to position [3368, 0]
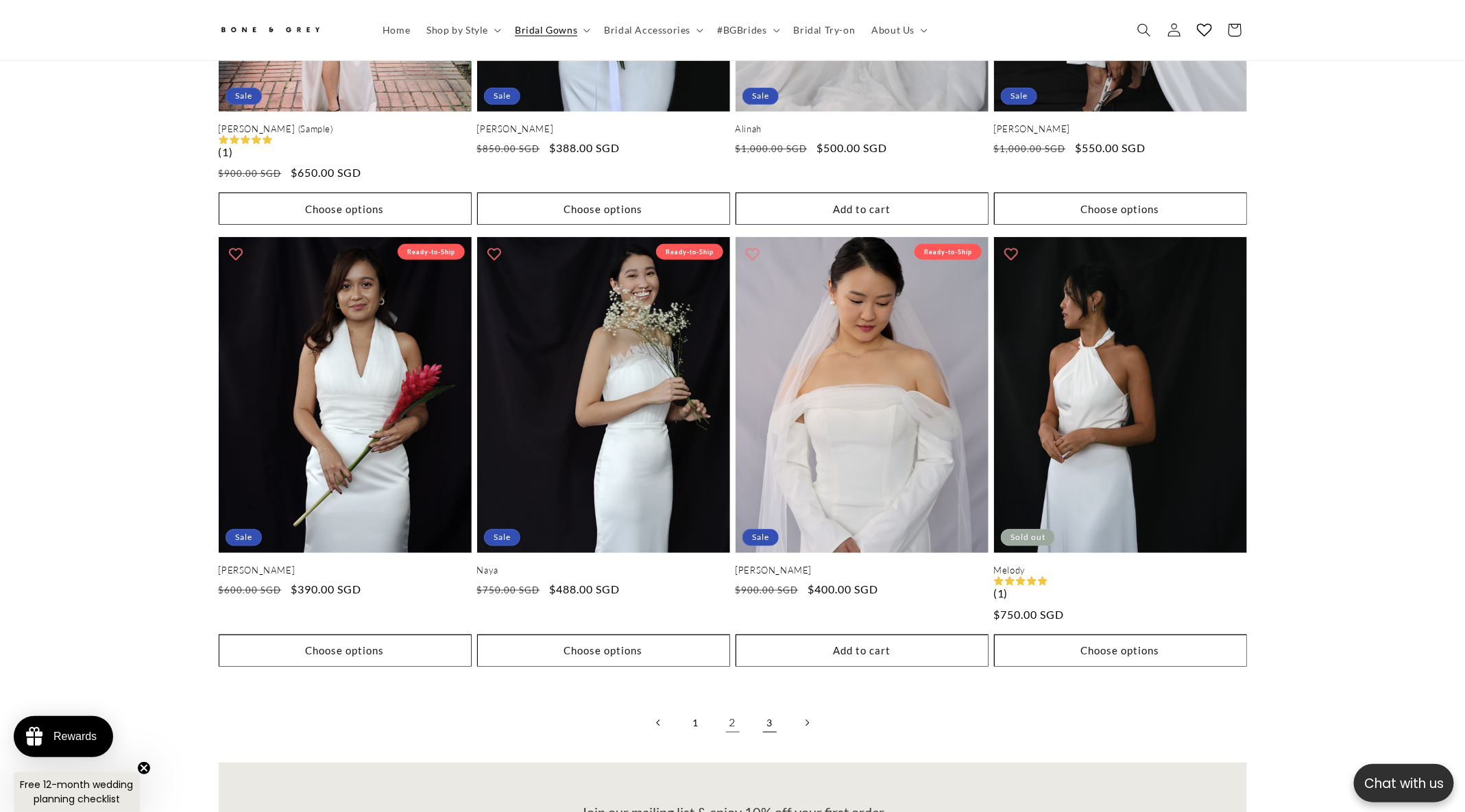
click at [769, 708] on link "3" at bounding box center [770, 723] width 30 height 30
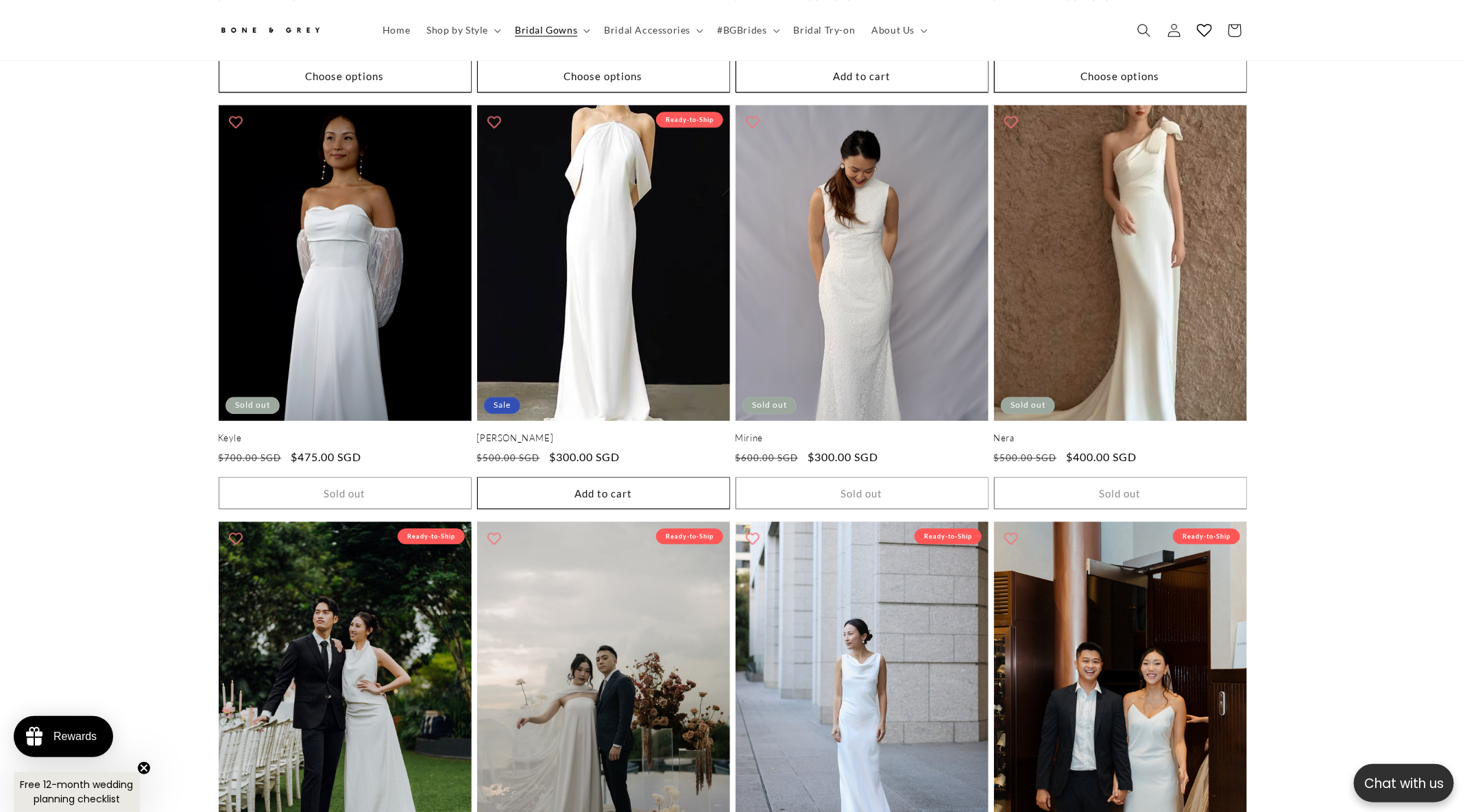
scroll to position [1748, 0]
